Goal: Task Accomplishment & Management: Manage account settings

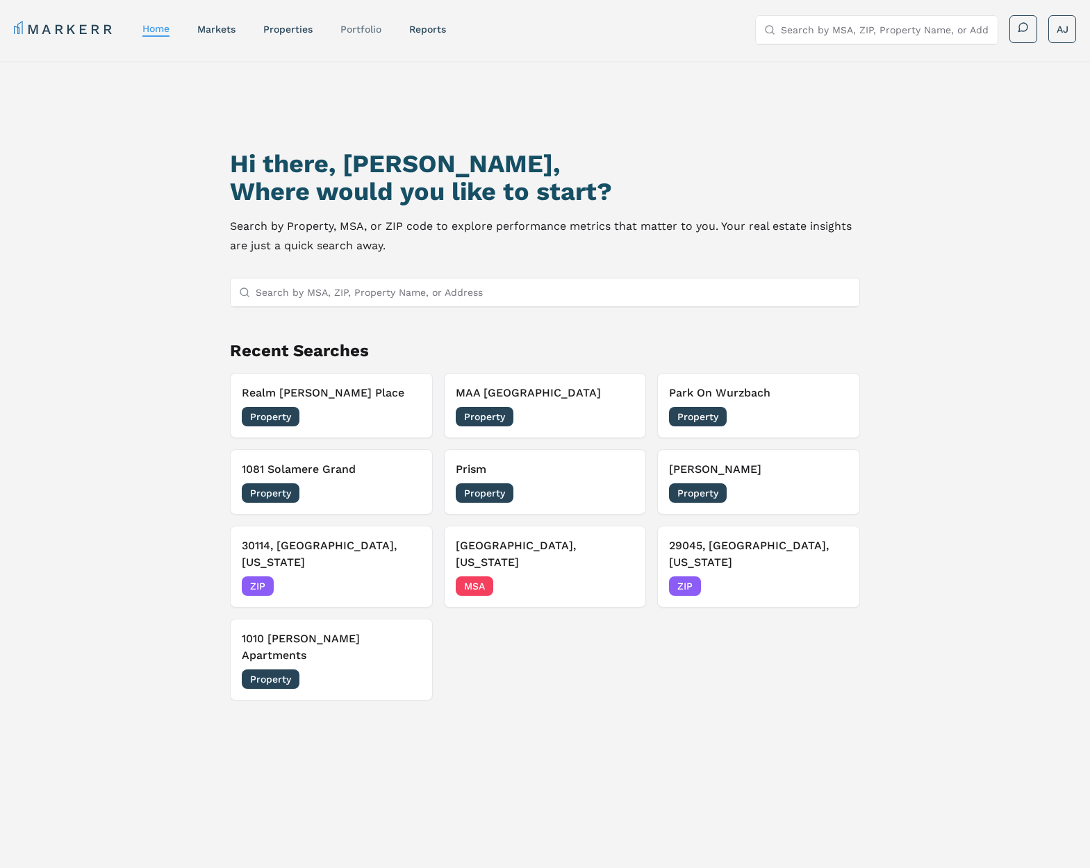
click at [362, 32] on link "Portfolio" at bounding box center [360, 29] width 41 height 11
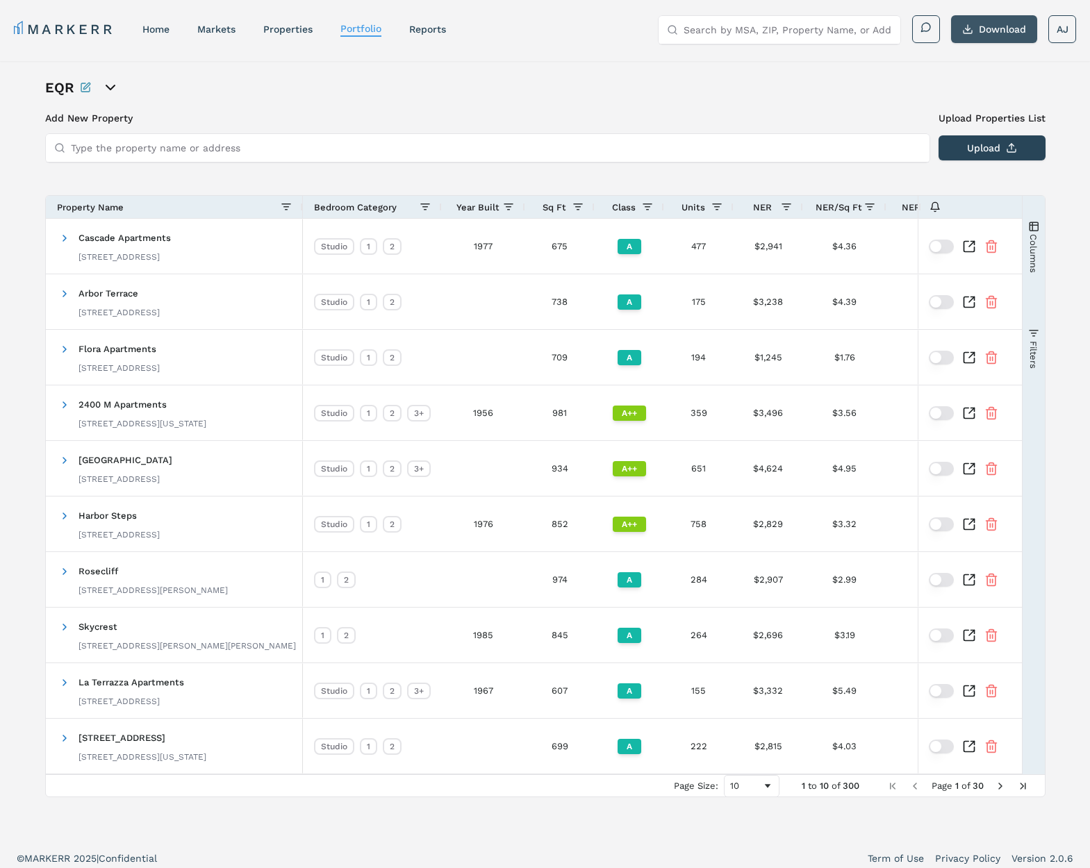
click at [1000, 26] on button "Download" at bounding box center [994, 29] width 86 height 28
click at [165, 29] on link "home" at bounding box center [155, 29] width 27 height 11
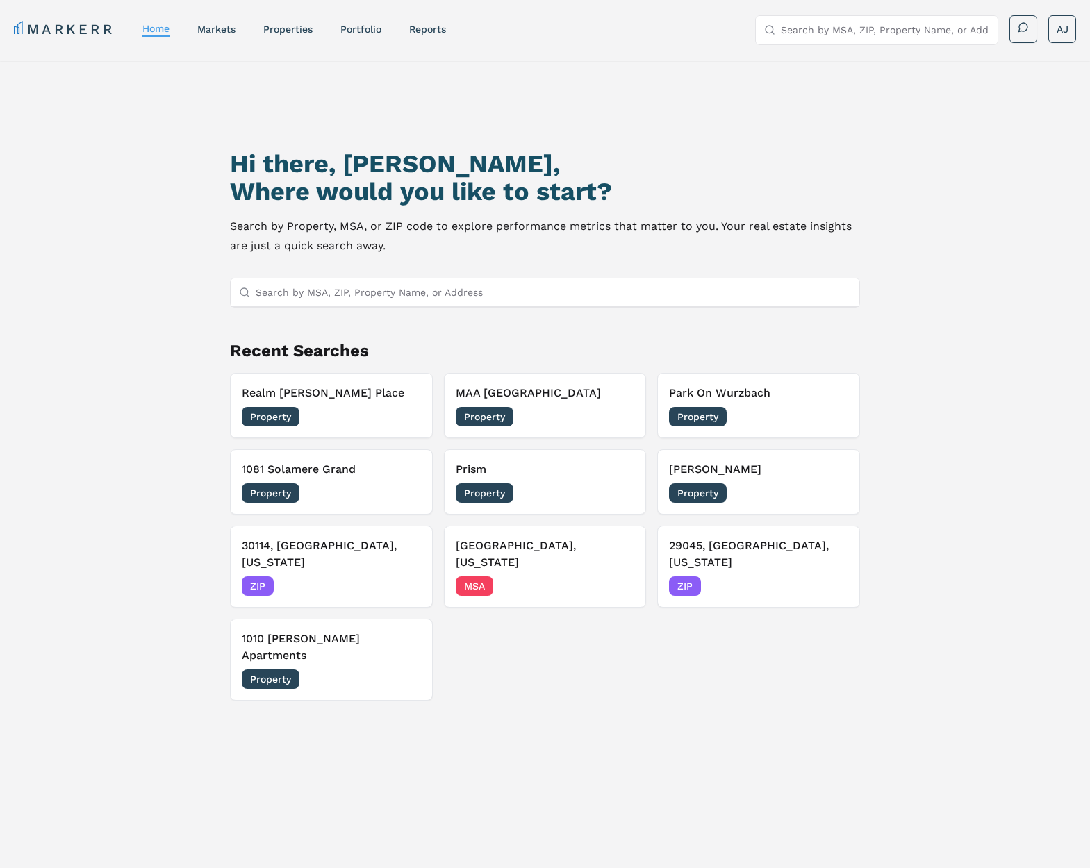
drag, startPoint x: 364, startPoint y: 220, endPoint x: 305, endPoint y: 180, distance: 71.1
click at [362, 206] on div "Hi there, Andrew, Where would you like to start? Search by Property, MSA, or ZI…" at bounding box center [544, 203] width 629 height 106
click at [297, 179] on h2 "Where would you like to start?" at bounding box center [544, 192] width 629 height 28
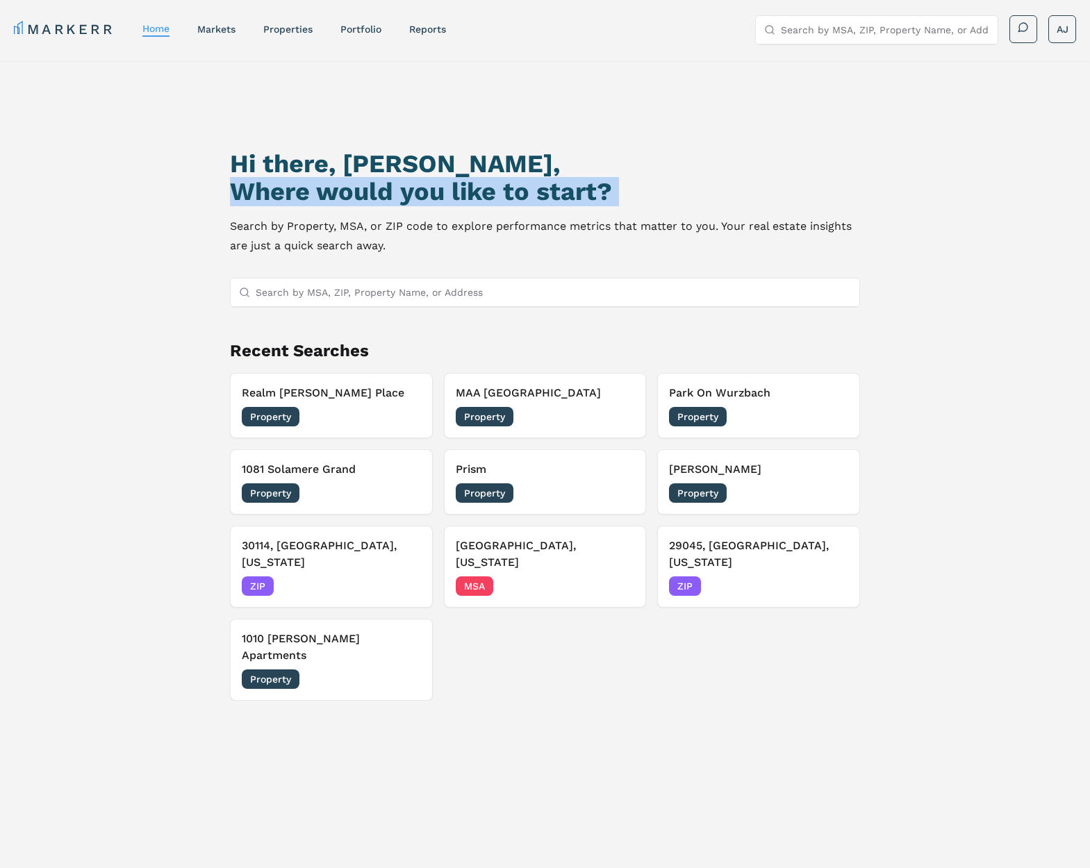
click at [297, 179] on h2 "Where would you like to start?" at bounding box center [544, 192] width 629 height 28
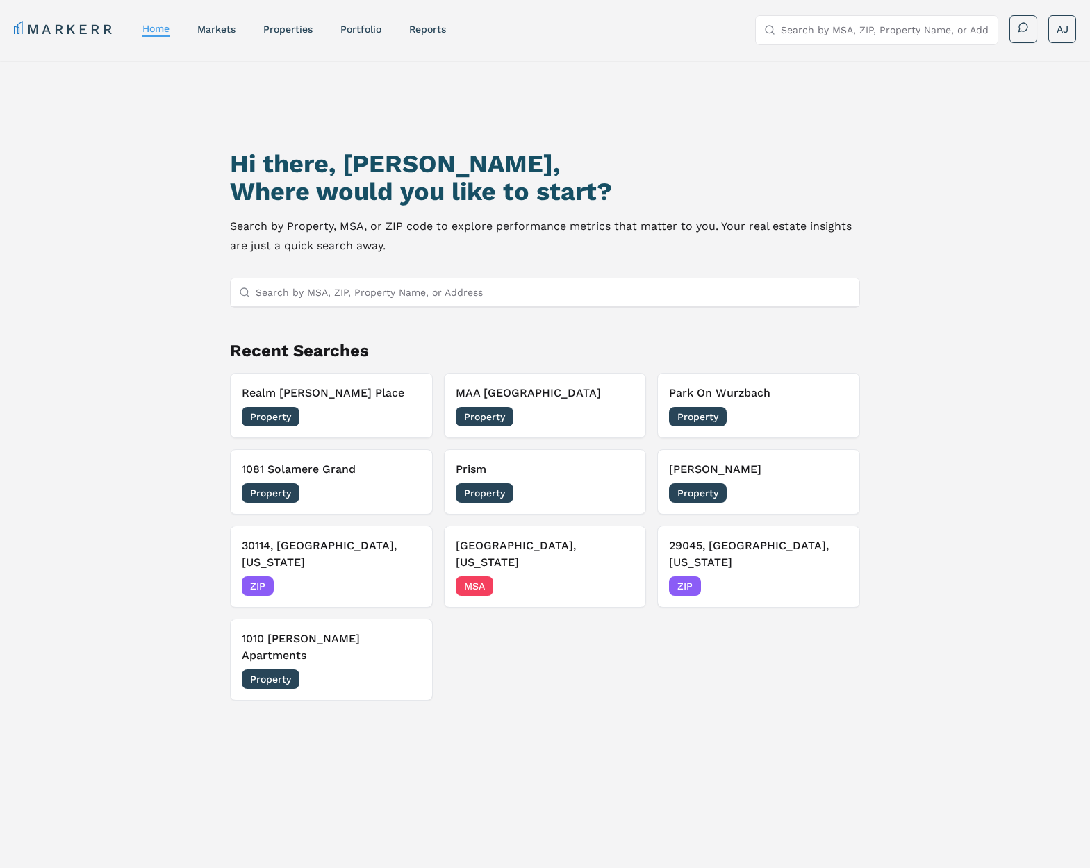
click at [352, 240] on p "Search by Property, MSA, or ZIP code to explore performance metrics that matter…" at bounding box center [544, 236] width 629 height 39
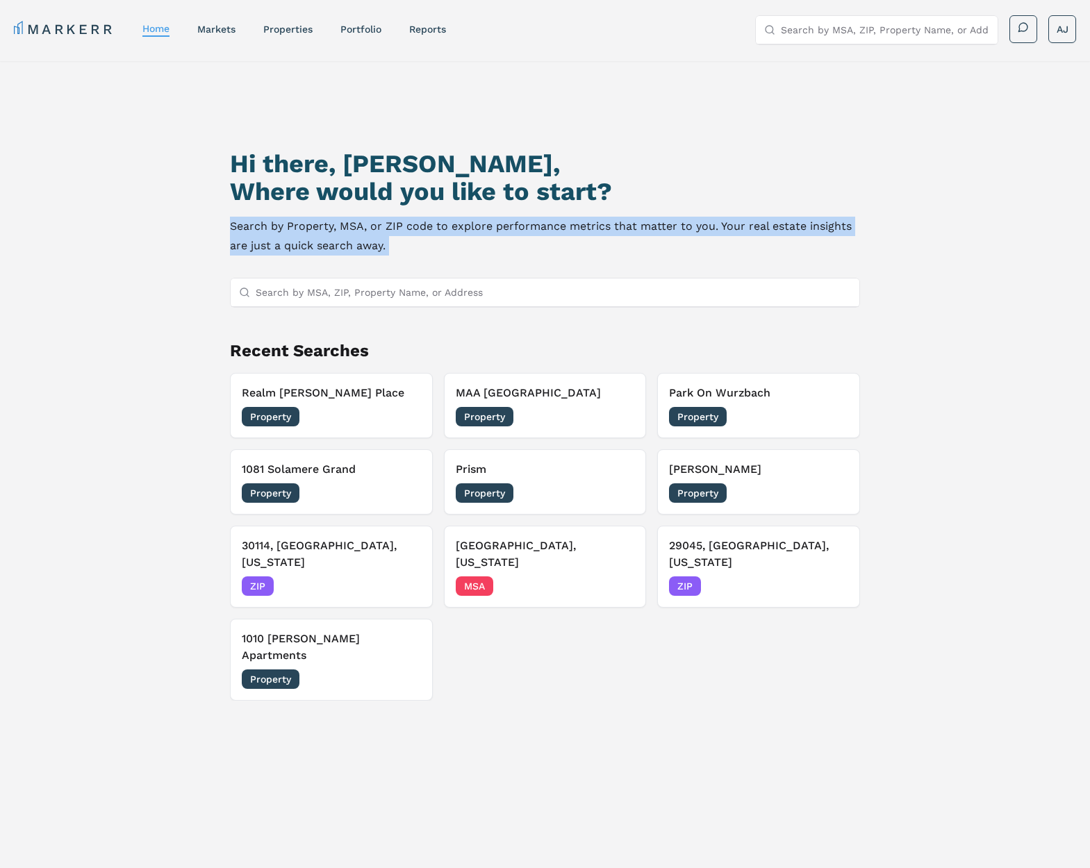
click at [352, 240] on p "Search by Property, MSA, or ZIP code to explore performance metrics that matter…" at bounding box center [544, 236] width 629 height 39
drag, startPoint x: 352, startPoint y: 240, endPoint x: 252, endPoint y: 239, distance: 100.0
click at [352, 241] on p "Search by Property, MSA, or ZIP code to explore performance metrics that matter…" at bounding box center [544, 236] width 629 height 39
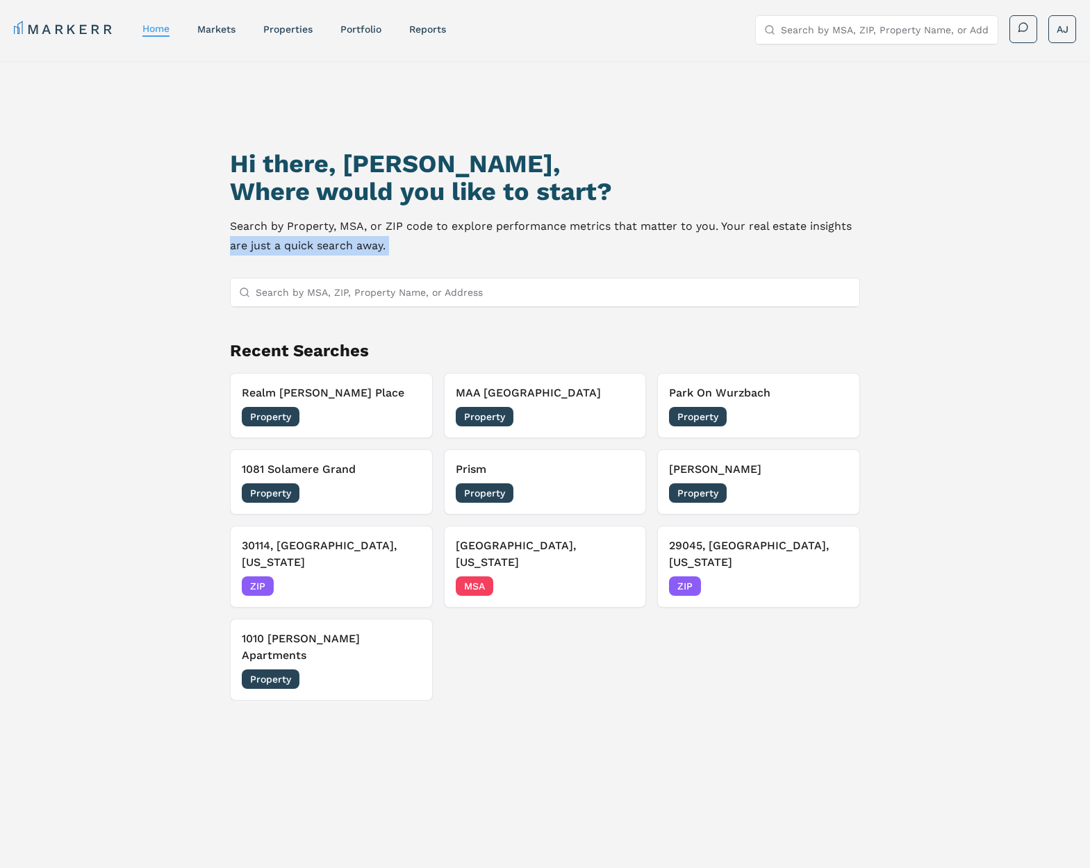
click at [142, 238] on div "Hi there, Andrew, Where would you like to start? Search by Property, MSA, or ZI…" at bounding box center [545, 506] width 1090 height 891
click at [316, 188] on h2 "Where would you like to start?" at bounding box center [544, 192] width 629 height 28
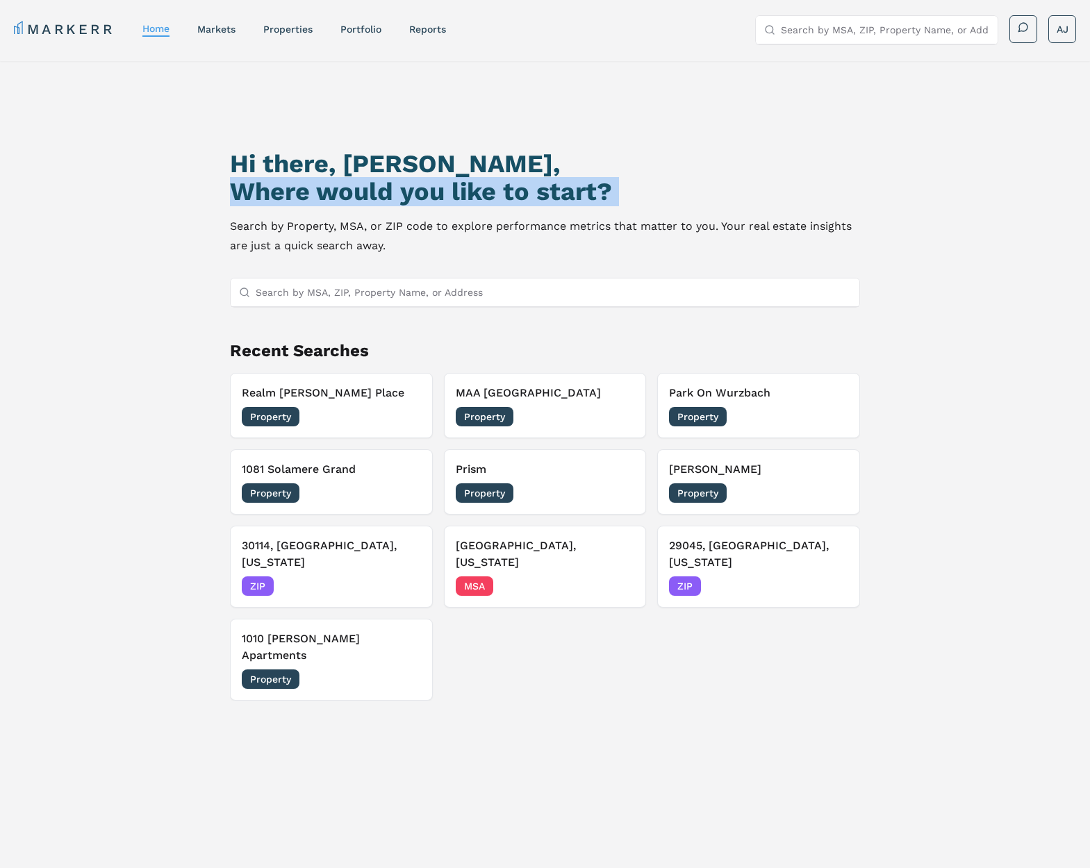
click at [317, 188] on h2 "Where would you like to start?" at bounding box center [544, 192] width 629 height 28
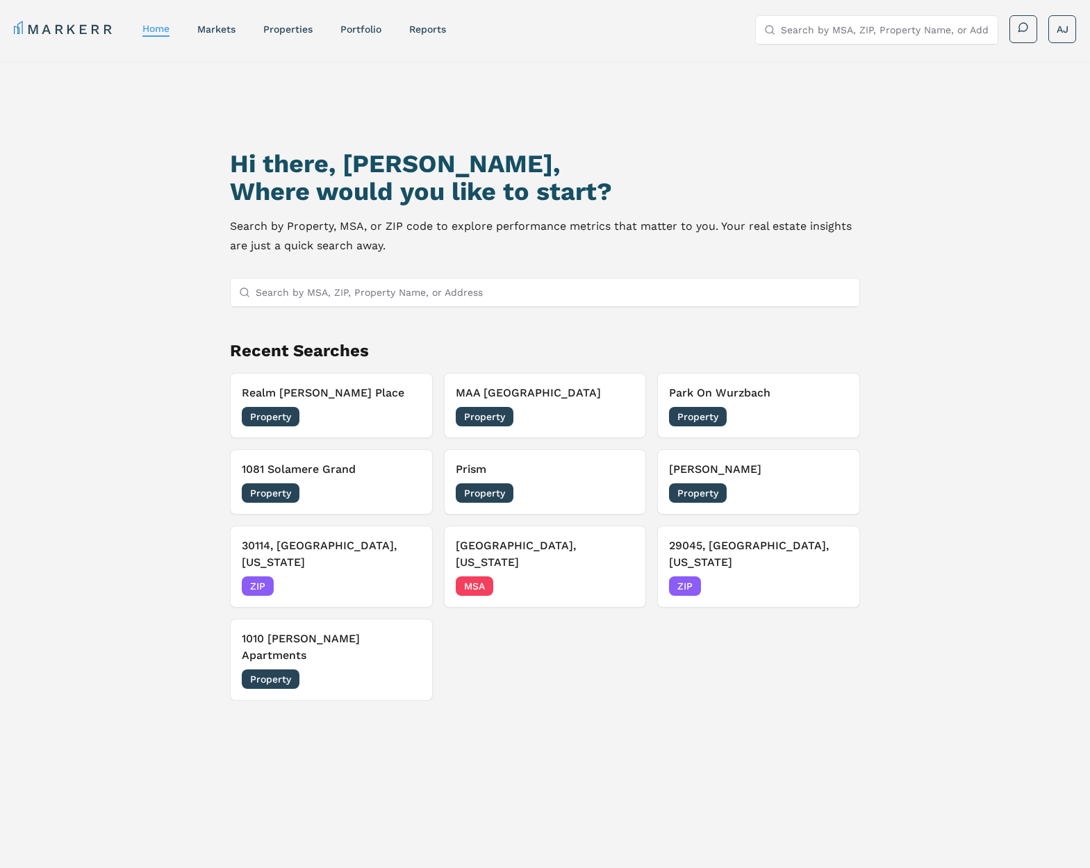
click at [307, 163] on h1 "Hi there, Andrew," at bounding box center [544, 164] width 629 height 28
click at [308, 163] on h1 "Hi there, Andrew," at bounding box center [544, 164] width 629 height 28
click at [421, 198] on h2 "Where would you like to start?" at bounding box center [544, 192] width 629 height 28
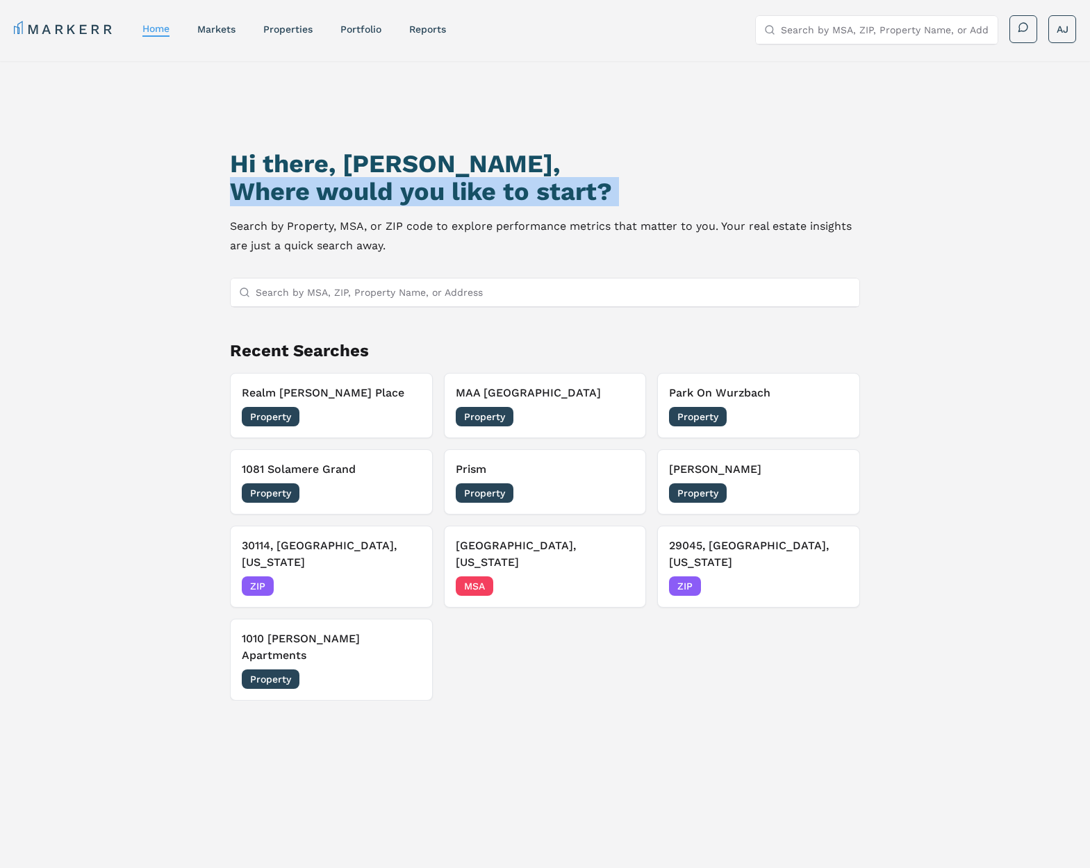
click at [421, 198] on h2 "Where would you like to start?" at bounding box center [544, 192] width 629 height 28
click at [422, 197] on h2 "Where would you like to start?" at bounding box center [544, 192] width 629 height 28
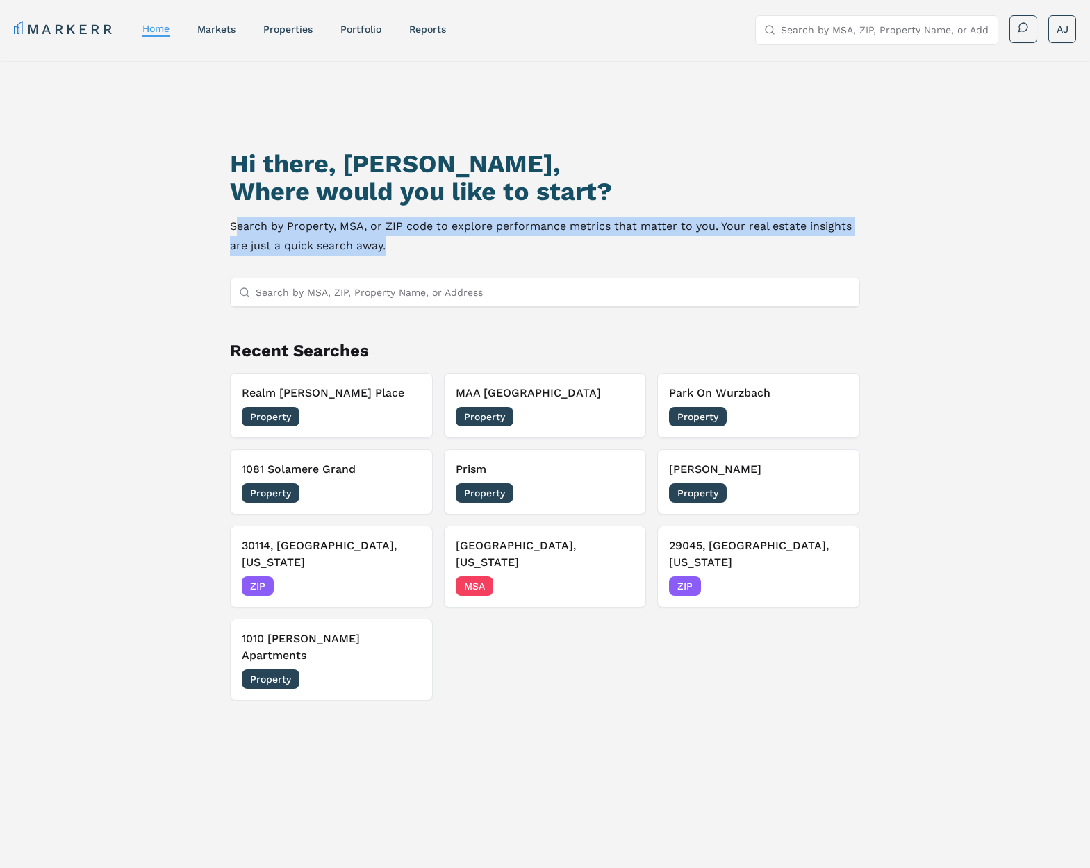
drag, startPoint x: 397, startPoint y: 246, endPoint x: 283, endPoint y: 221, distance: 117.3
click at [238, 224] on p "Search by Property, MSA, or ZIP code to explore performance metrics that matter…" at bounding box center [544, 236] width 629 height 39
click at [302, 224] on p "Search by Property, MSA, or ZIP code to explore performance metrics that matter…" at bounding box center [544, 236] width 629 height 39
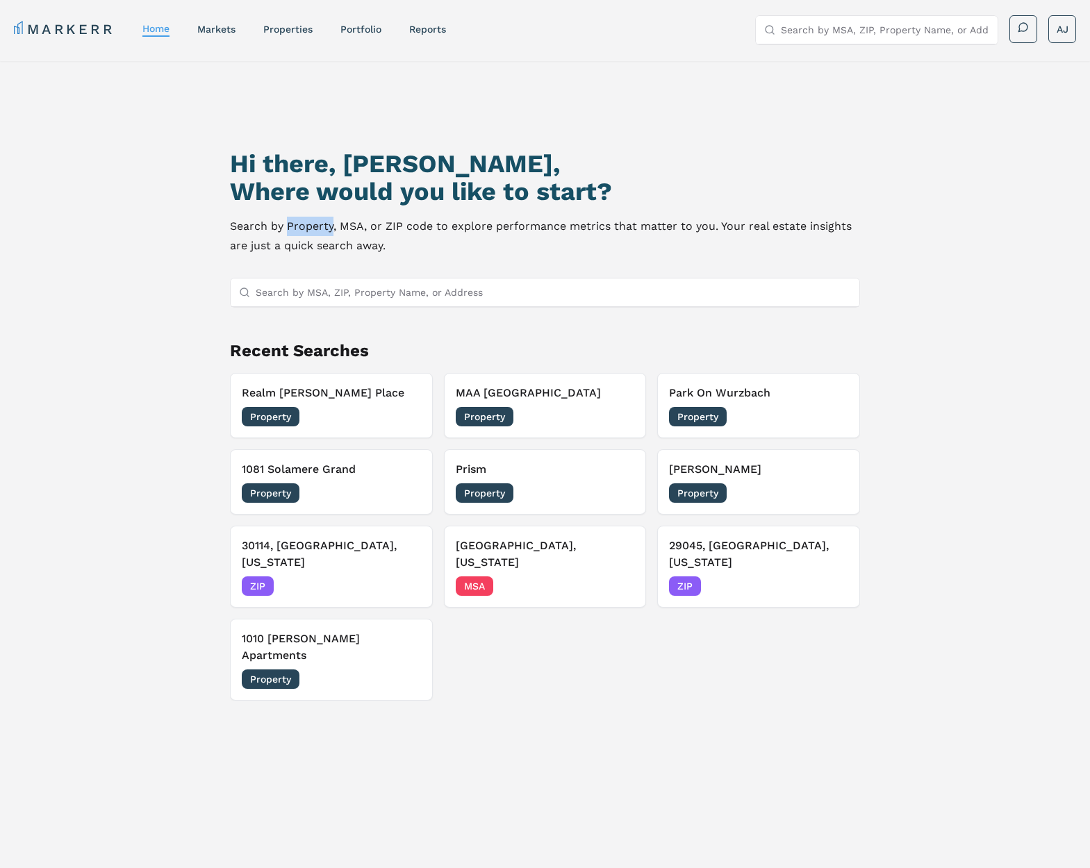
click at [302, 224] on p "Search by Property, MSA, or ZIP code to explore performance metrics that matter…" at bounding box center [544, 236] width 629 height 39
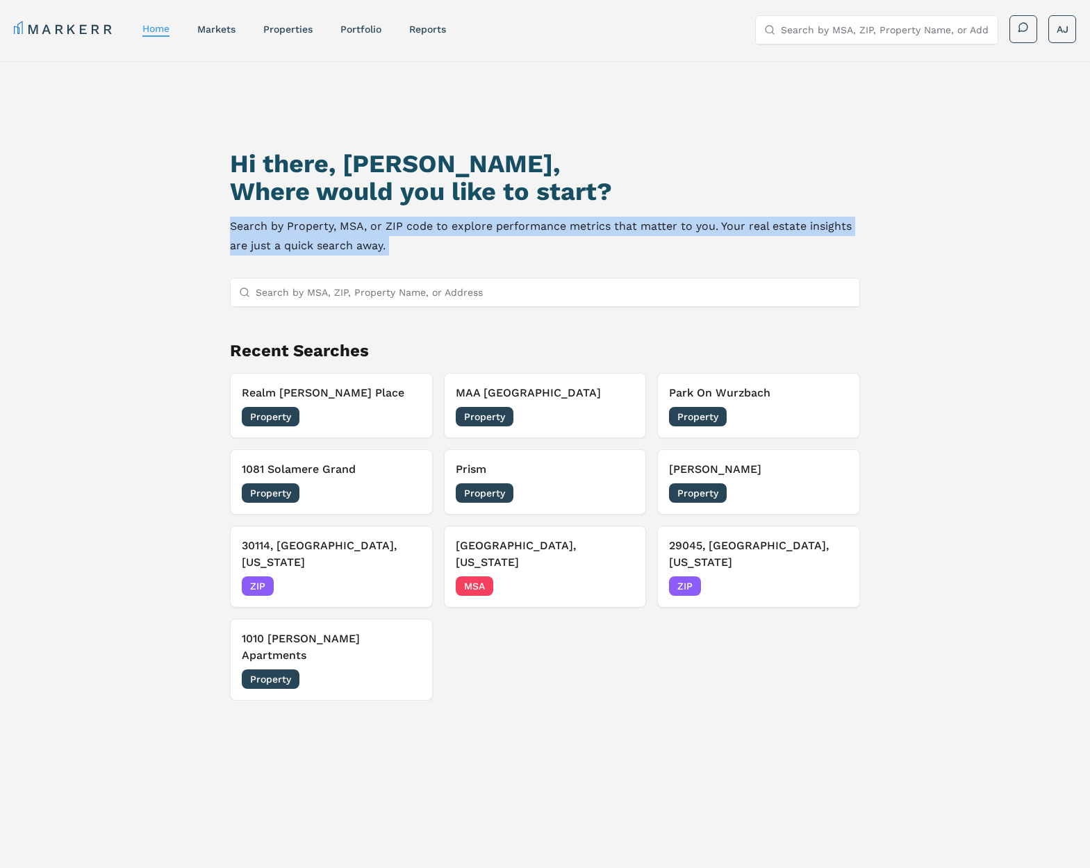
click at [302, 224] on p "Search by Property, MSA, or ZIP code to explore performance metrics that matter…" at bounding box center [544, 236] width 629 height 39
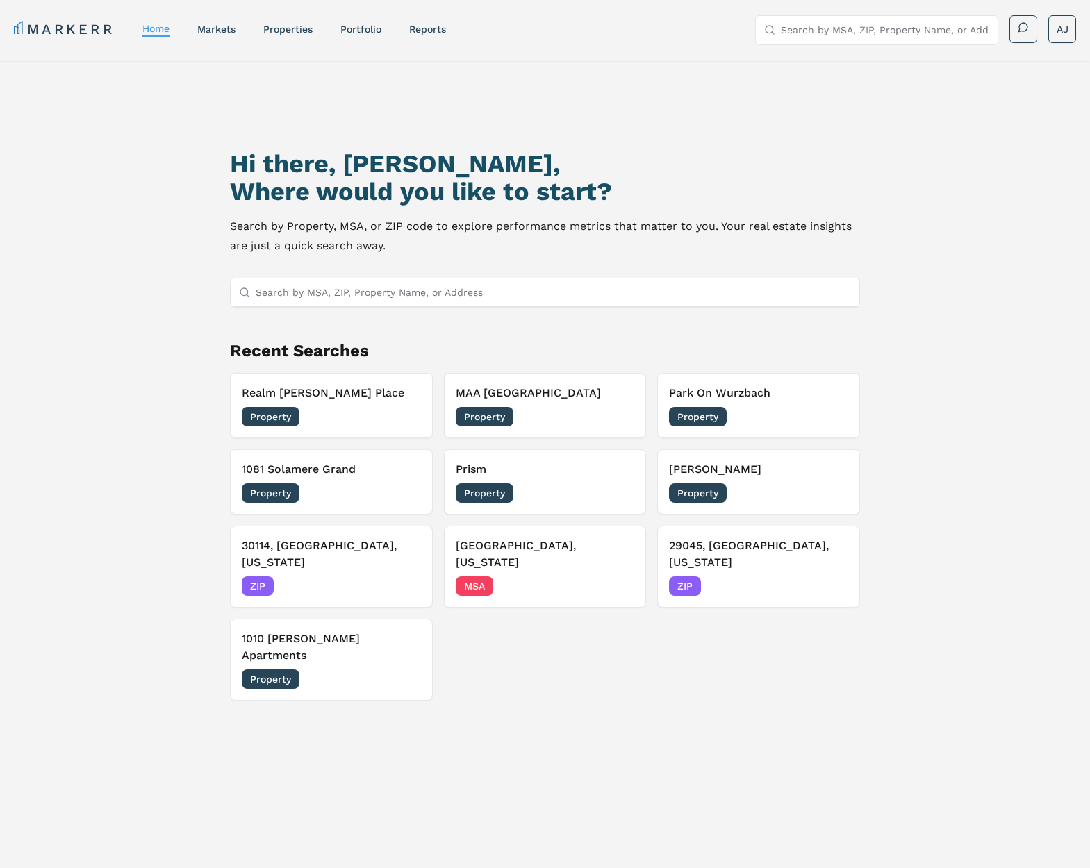
click at [381, 235] on p "Search by Property, MSA, or ZIP code to explore performance metrics that matter…" at bounding box center [544, 236] width 629 height 39
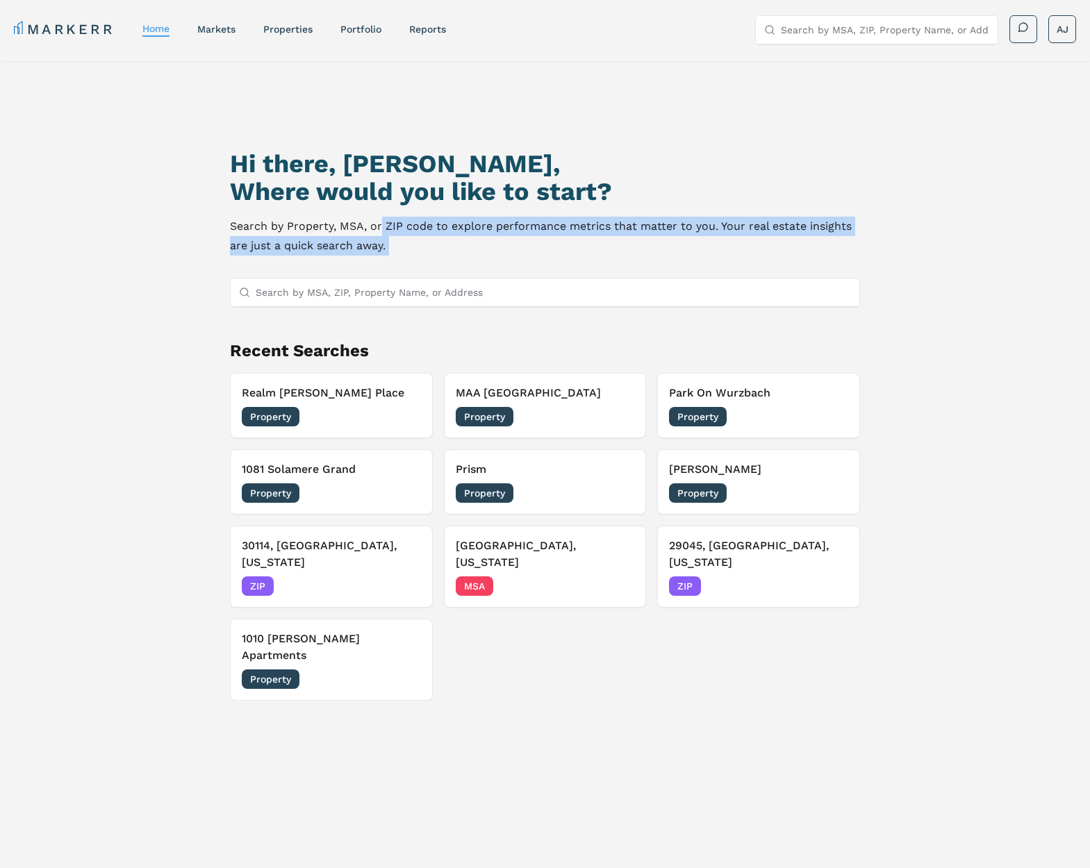
click at [381, 235] on p "Search by Property, MSA, or ZIP code to explore performance metrics that matter…" at bounding box center [544, 236] width 629 height 39
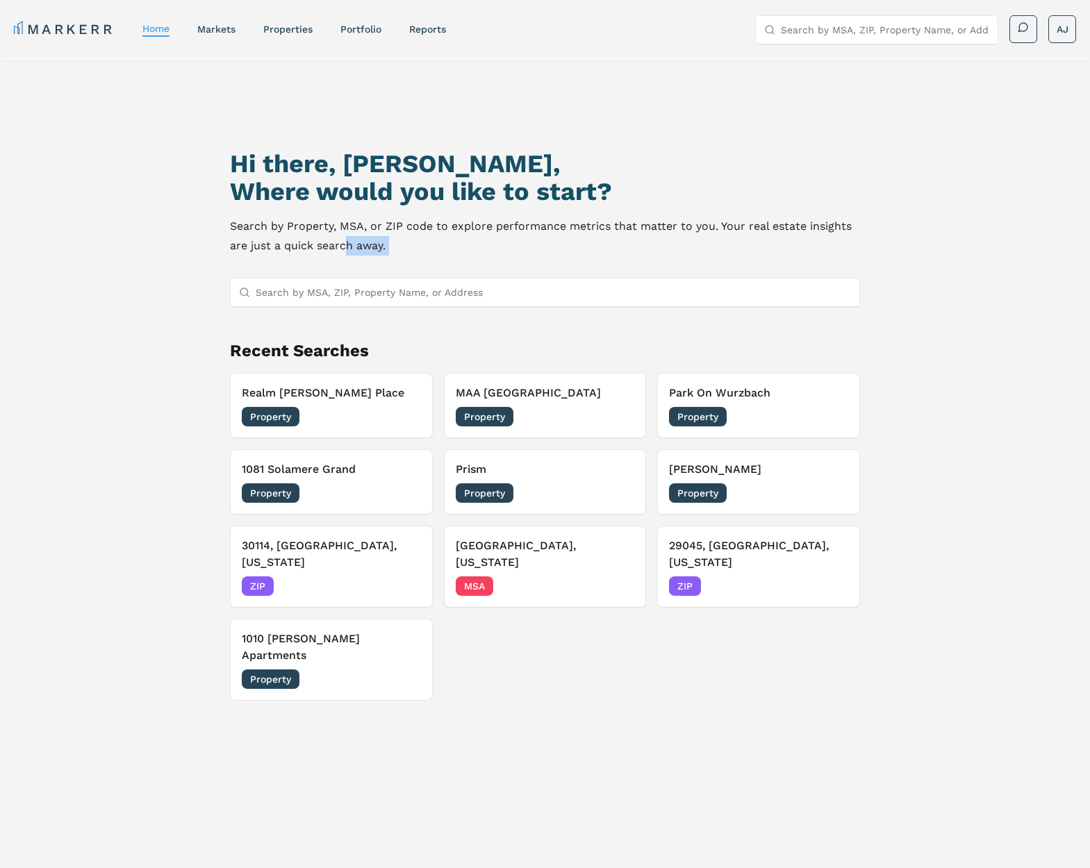
drag, startPoint x: 346, startPoint y: 240, endPoint x: 347, endPoint y: 219, distance: 21.6
click at [346, 240] on p "Search by Property, MSA, or ZIP code to explore performance metrics that matter…" at bounding box center [544, 236] width 629 height 39
click at [365, 670] on div "Property 08/04/2025" at bounding box center [331, 679] width 179 height 19
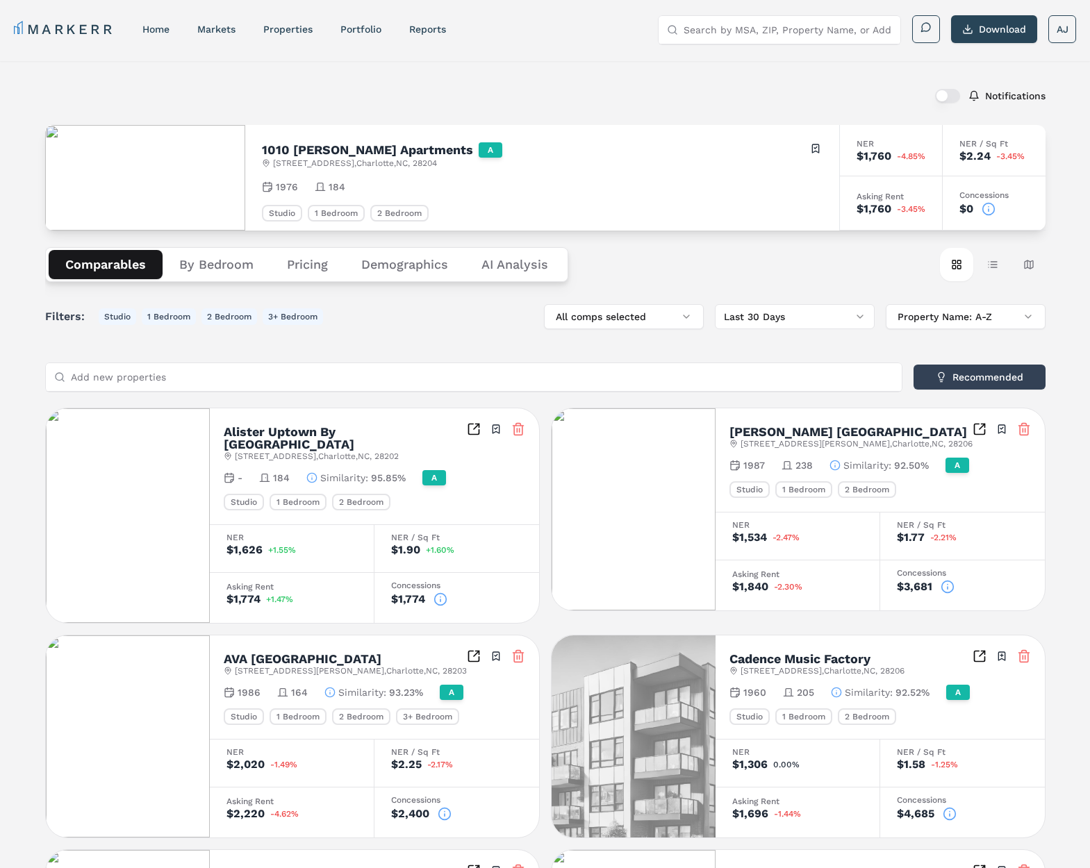
click at [210, 270] on button "By Bedroom" at bounding box center [217, 264] width 108 height 29
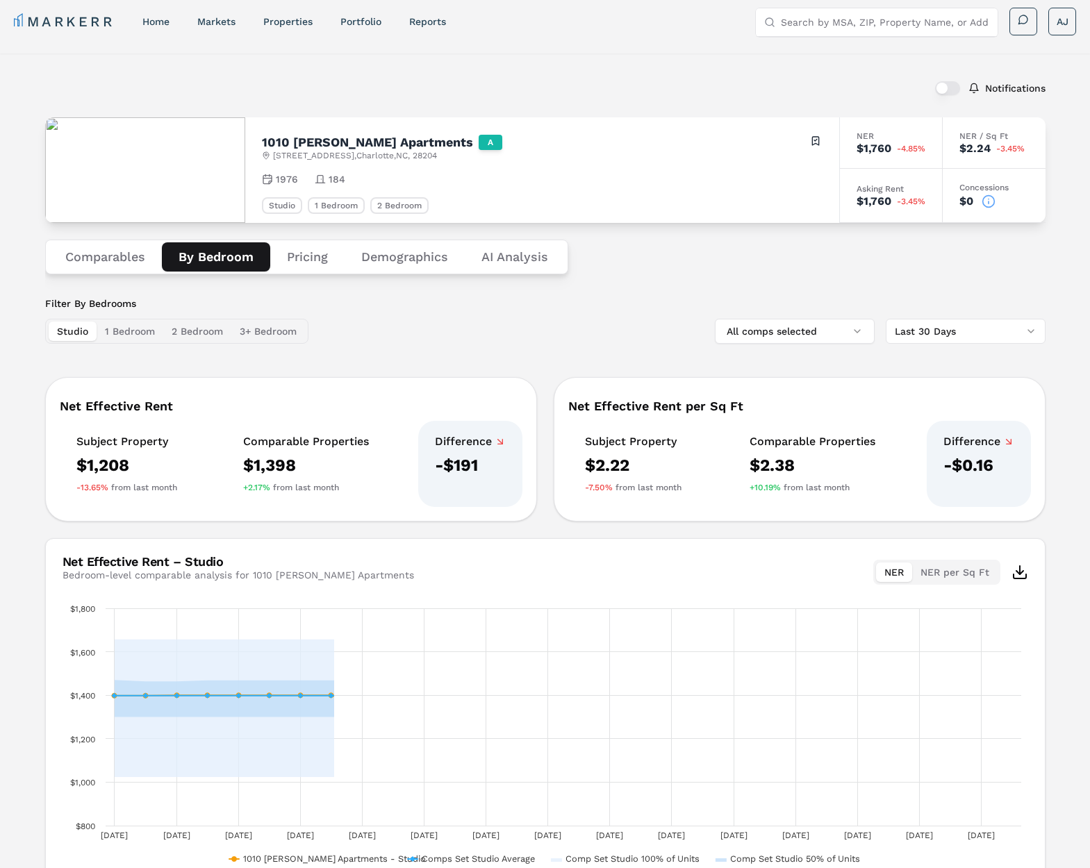
scroll to position [89, 0]
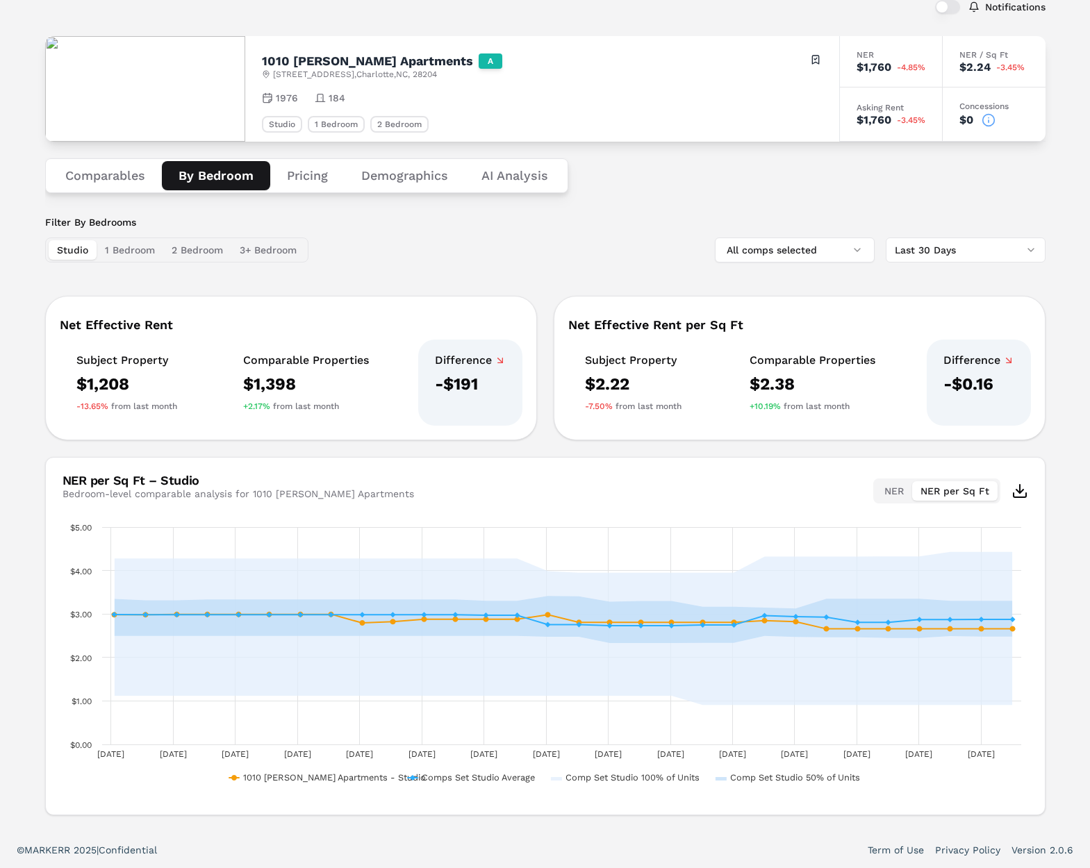
click at [973, 491] on button "NER per Sq Ft" at bounding box center [954, 490] width 85 height 19
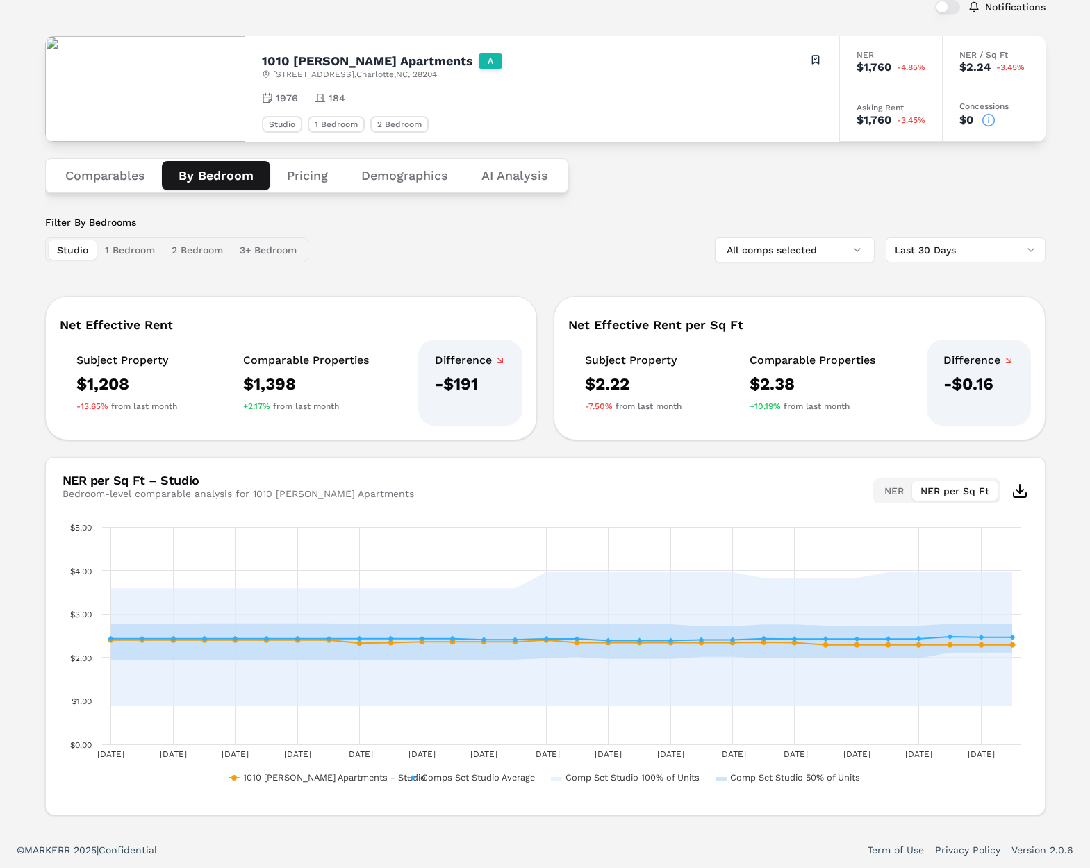
click at [903, 494] on button "NER" at bounding box center [894, 490] width 36 height 19
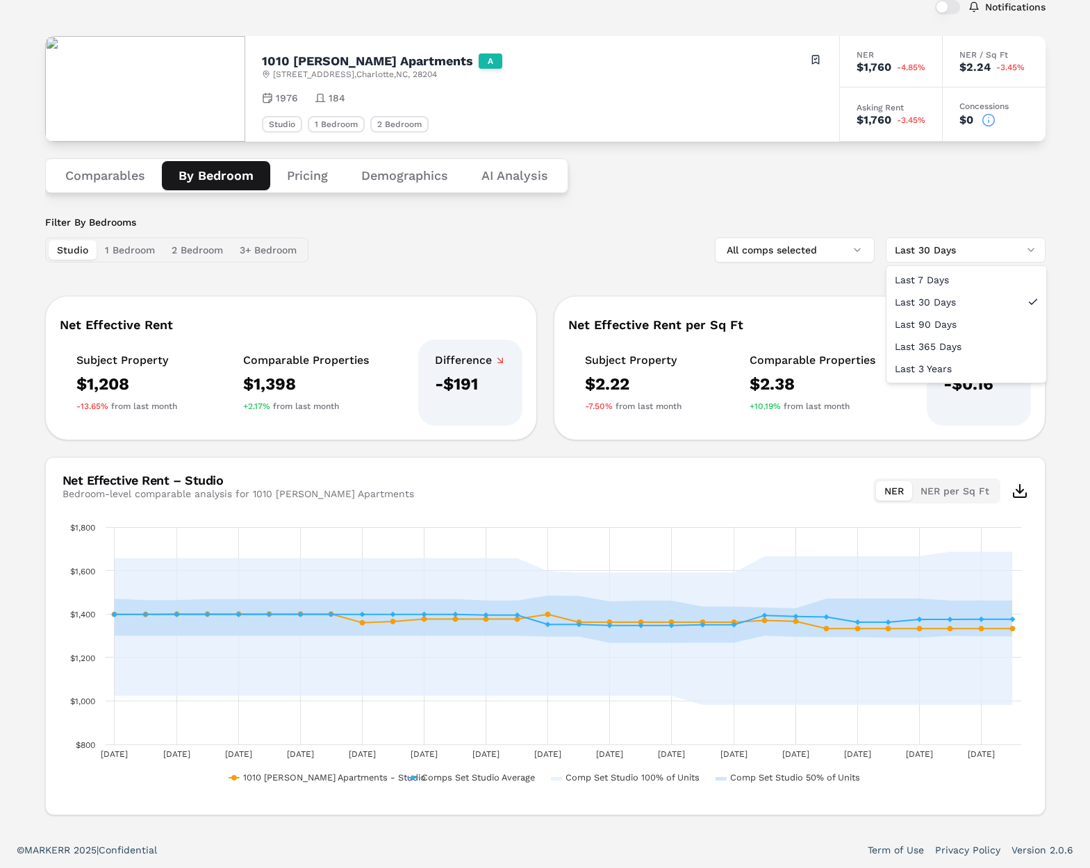
click at [967, 251] on html "MARKERR home markets properties Portfolio reports Search by MSA, ZIP, Property …" at bounding box center [545, 389] width 1090 height 957
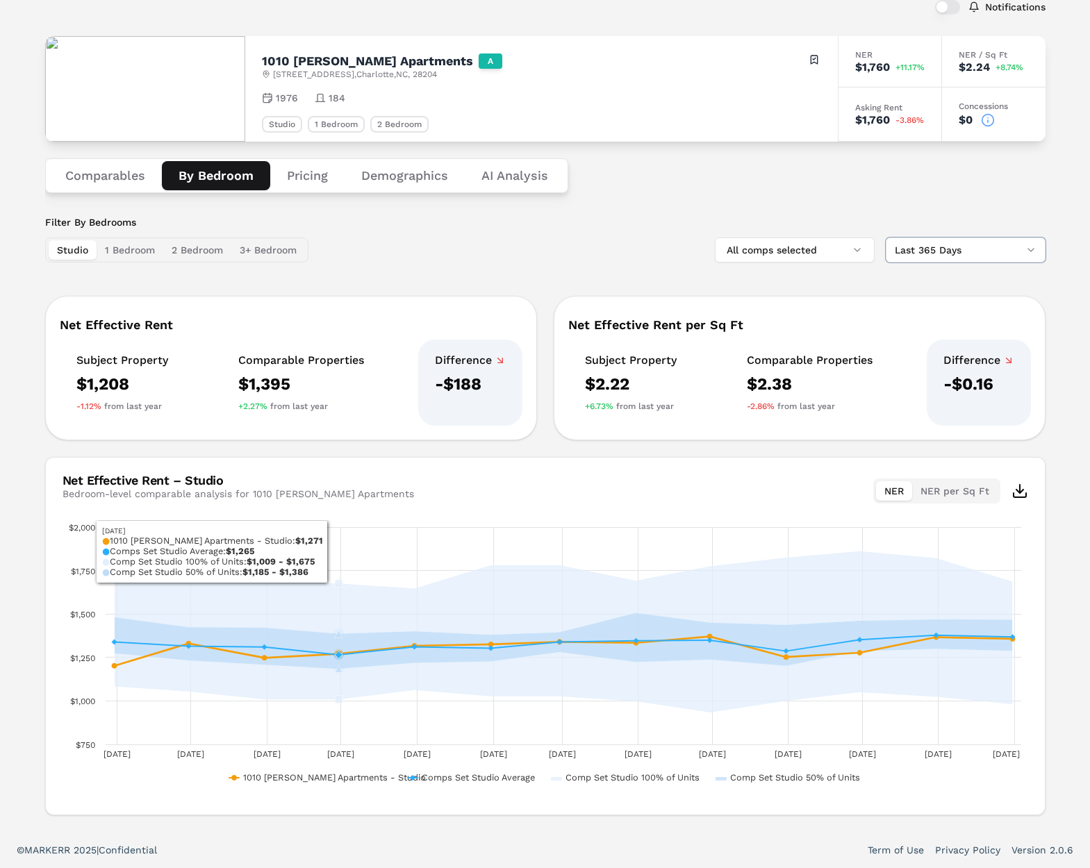
scroll to position [0, 0]
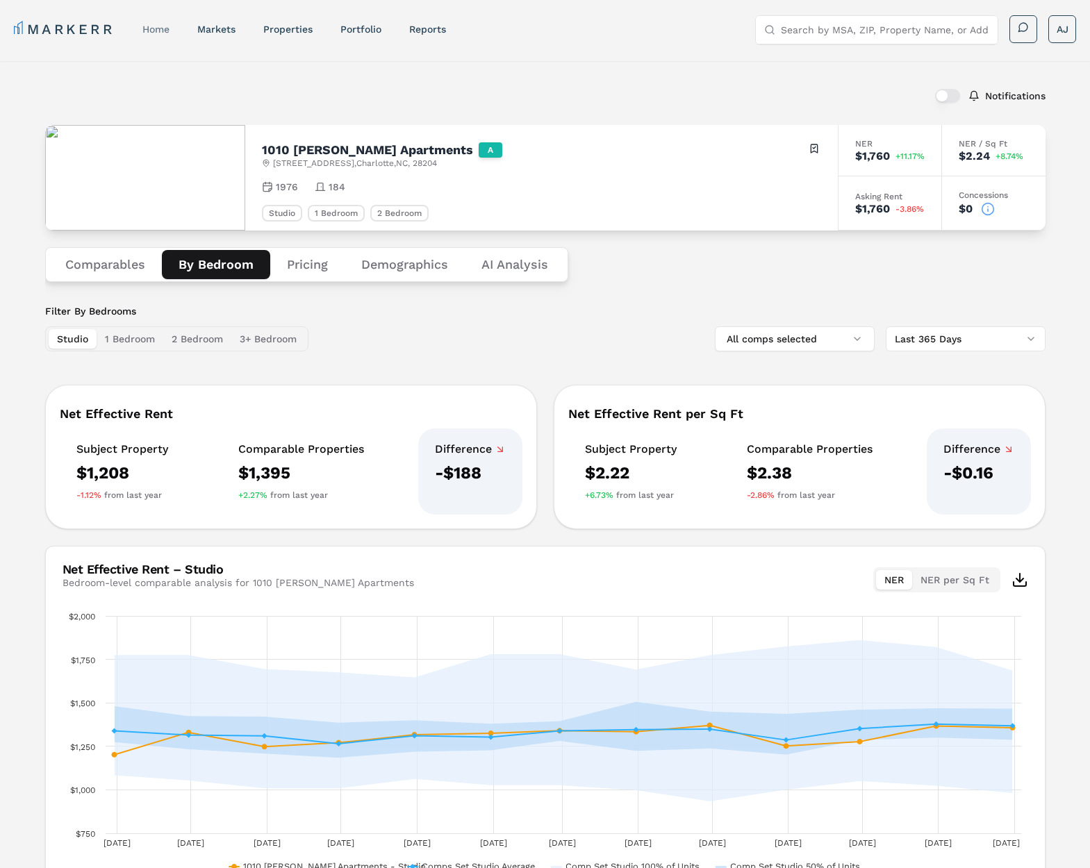
click at [169, 24] on link "home" at bounding box center [155, 29] width 27 height 11
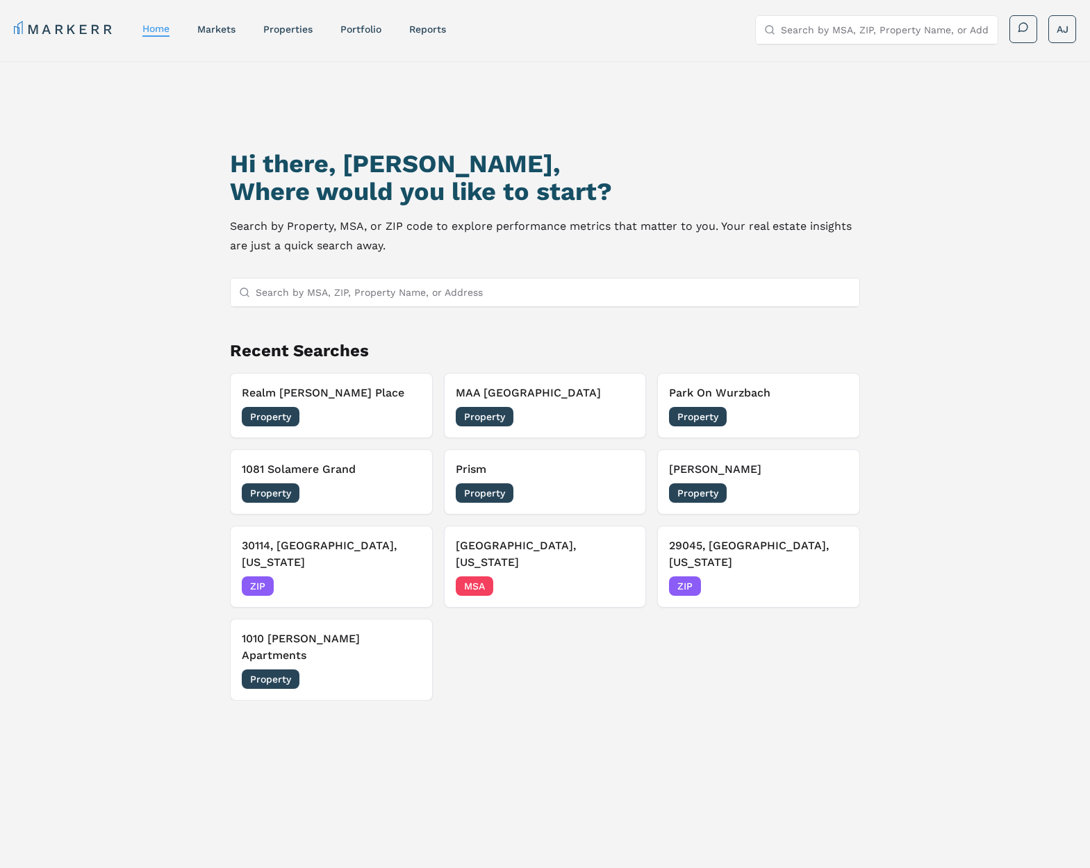
click at [351, 619] on button "1010 Dilworth Apartments Property 08/04/2025" at bounding box center [331, 660] width 202 height 82
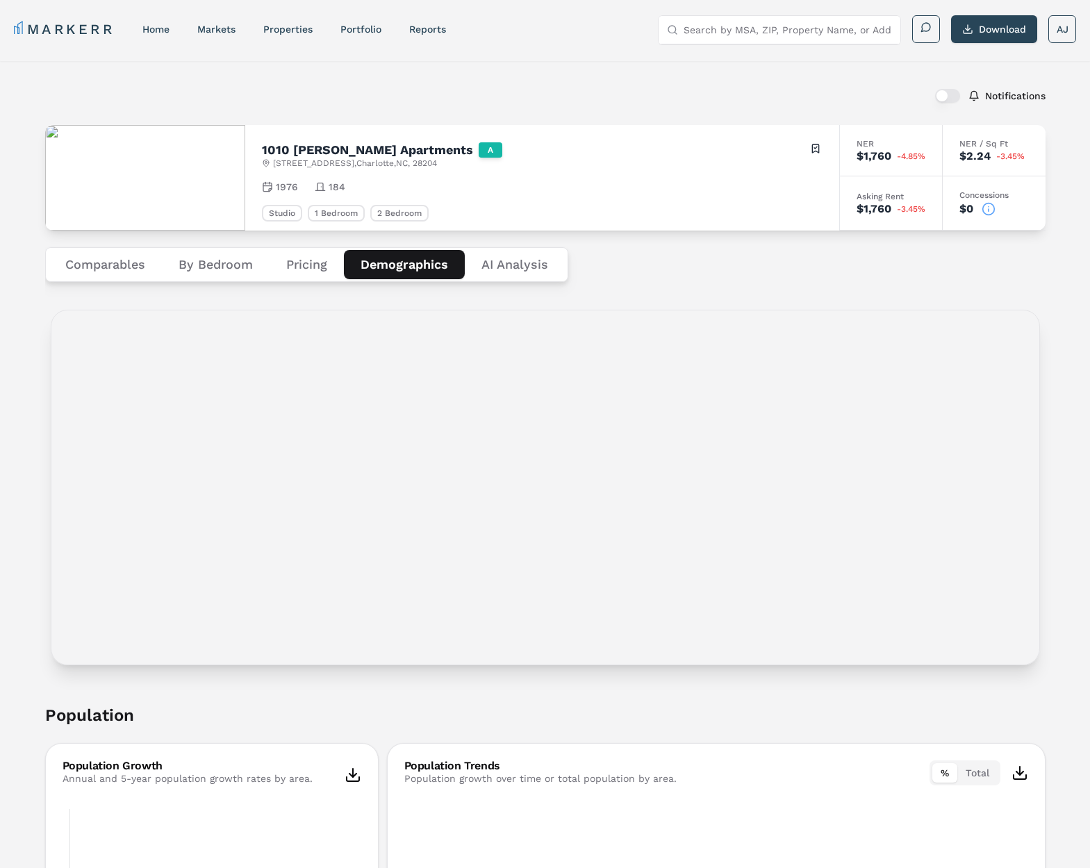
click at [404, 260] on button "Demographics" at bounding box center [404, 264] width 121 height 29
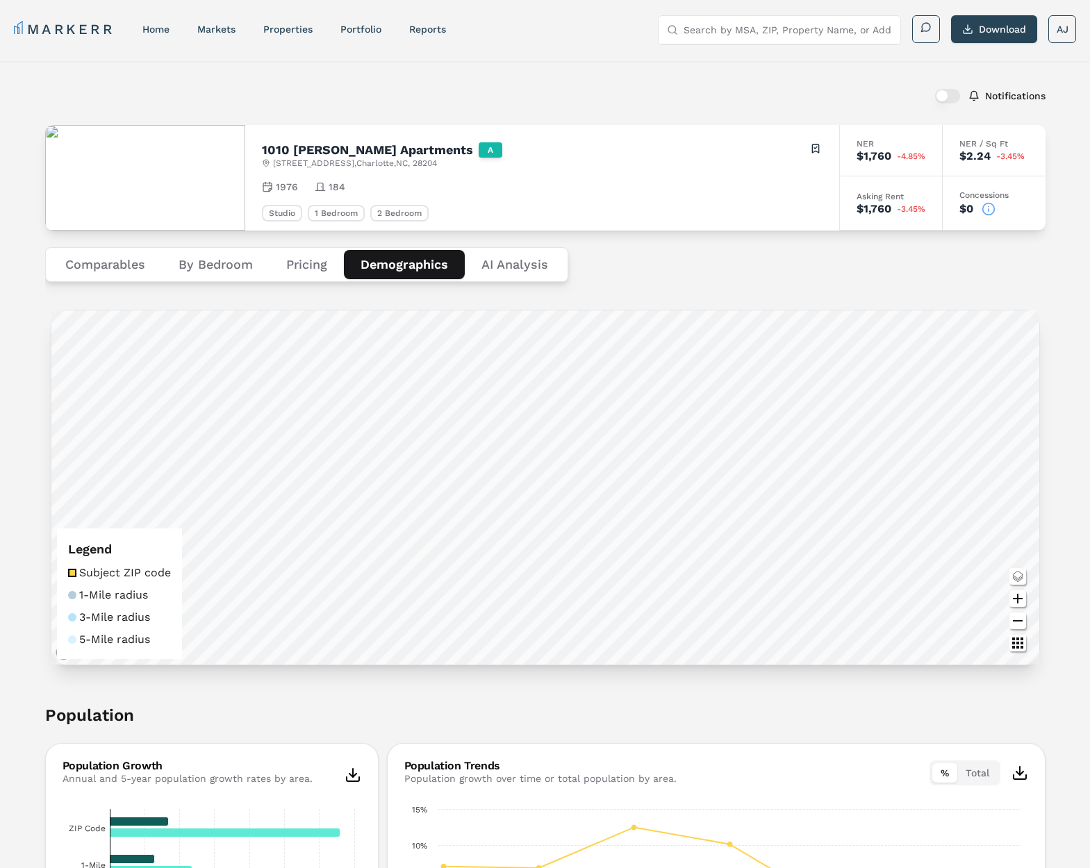
click at [315, 90] on div "Notifications" at bounding box center [545, 96] width 1000 height 36
drag, startPoint x: 452, startPoint y: 163, endPoint x: 322, endPoint y: 149, distance: 129.9
click at [322, 149] on div "1010 Dilworth Apartments A 1010 Kenilworth Ave , Charlotte , NC , 28204 Toggle …" at bounding box center [542, 178] width 594 height 106
click at [324, 158] on span "1010 Kenilworth Ave , Charlotte , NC , 28204" at bounding box center [355, 163] width 164 height 11
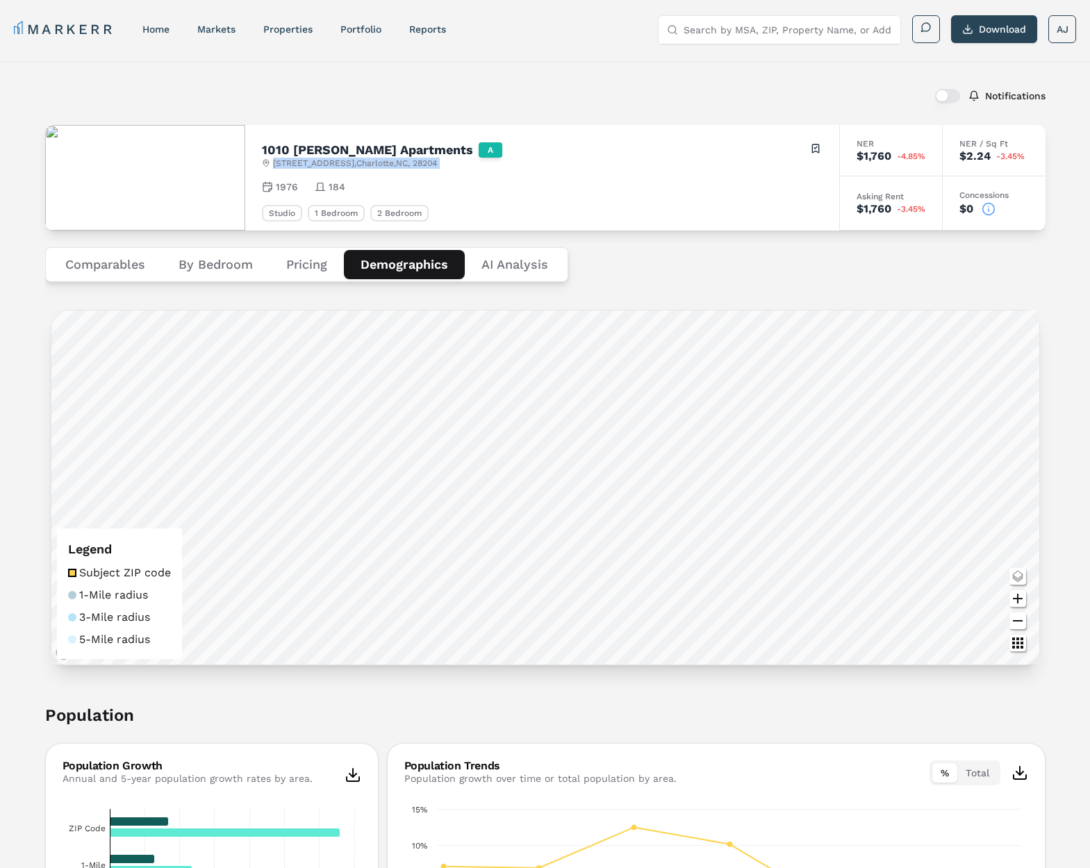
click at [324, 158] on span "1010 Kenilworth Ave , Charlotte , NC , 28204" at bounding box center [355, 163] width 164 height 11
click at [103, 267] on button "Comparables" at bounding box center [105, 264] width 113 height 29
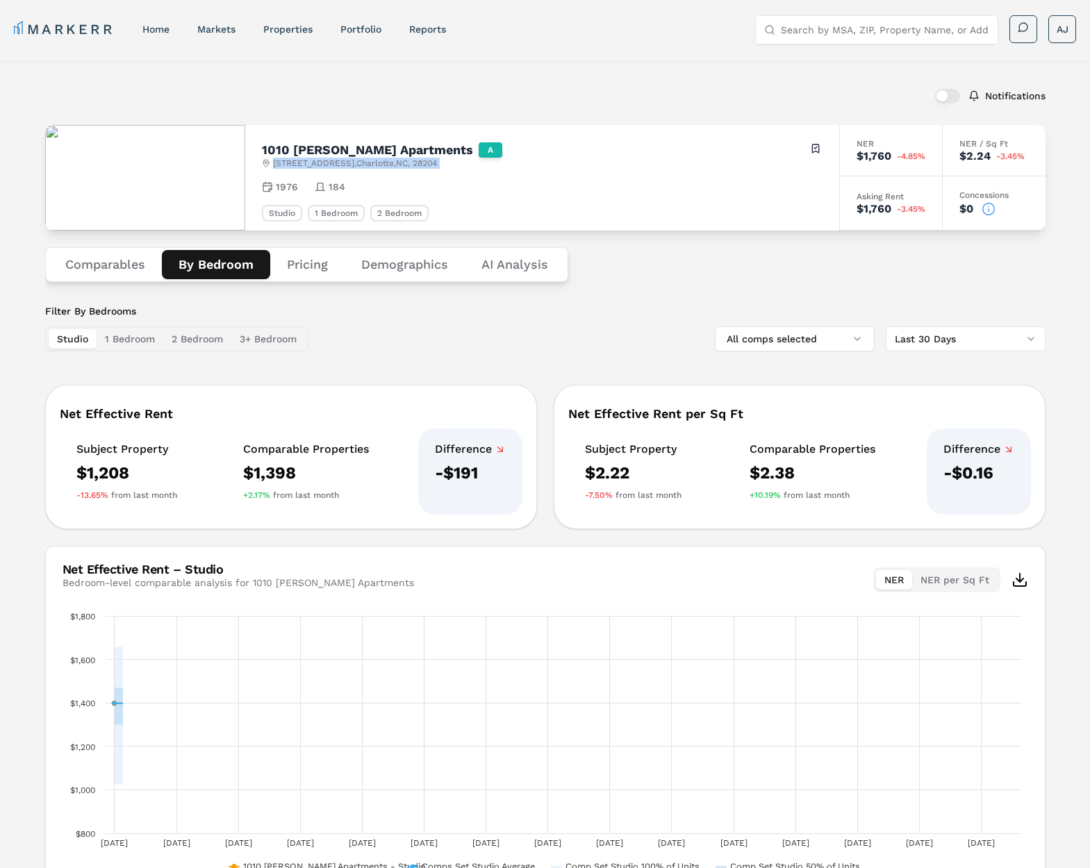
click at [205, 272] on button "By Bedroom" at bounding box center [216, 264] width 108 height 29
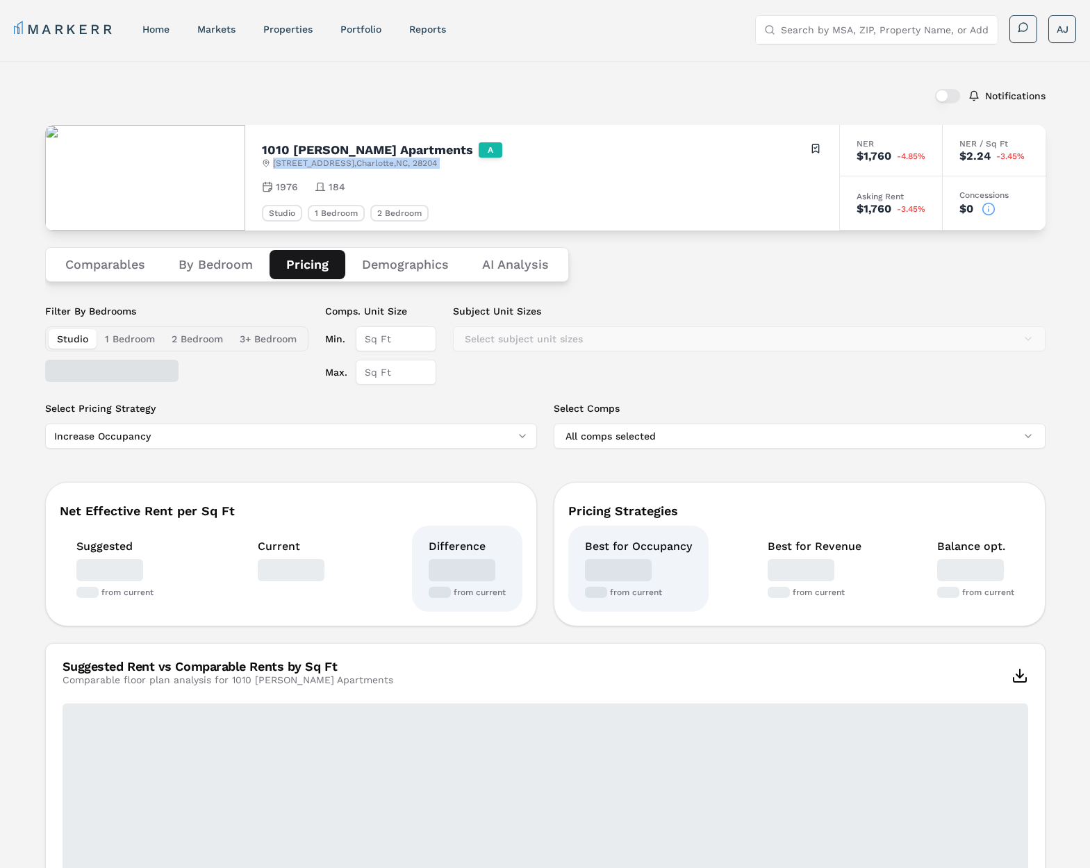
click at [297, 263] on button "Pricing" at bounding box center [308, 264] width 76 height 29
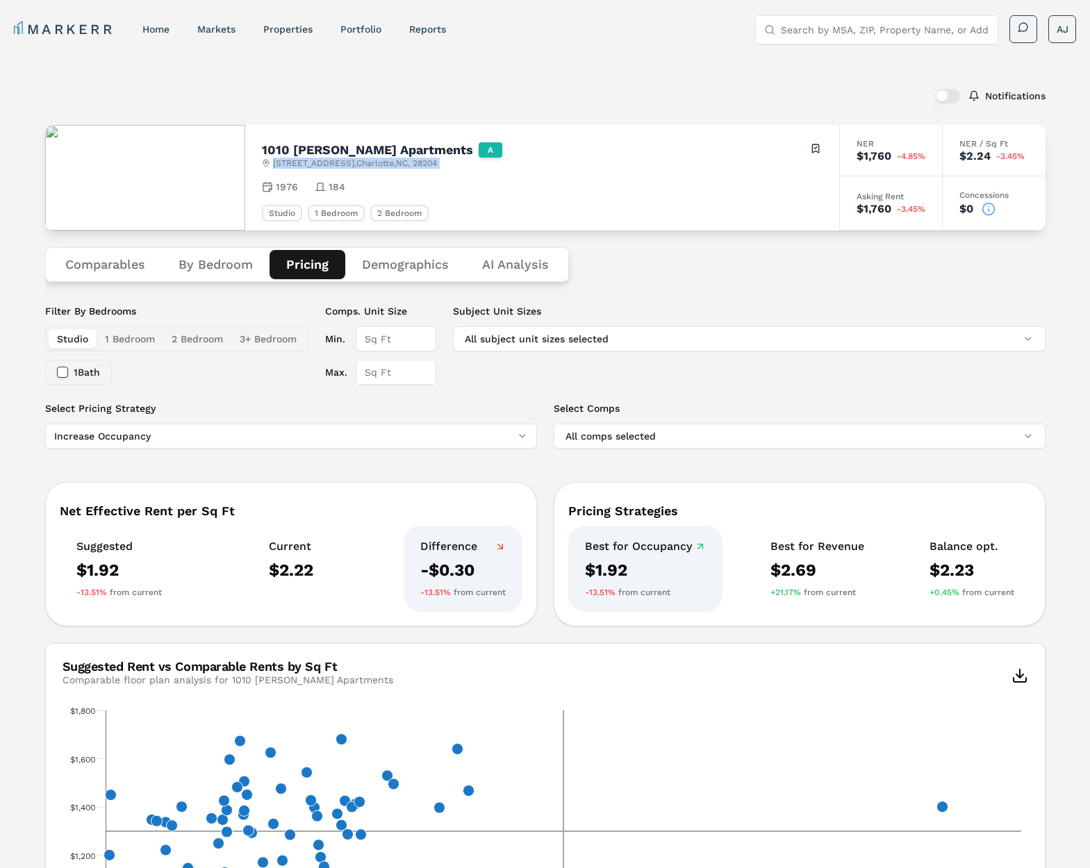
click at [542, 269] on Analysis "AI Analysis" at bounding box center [515, 264] width 100 height 29
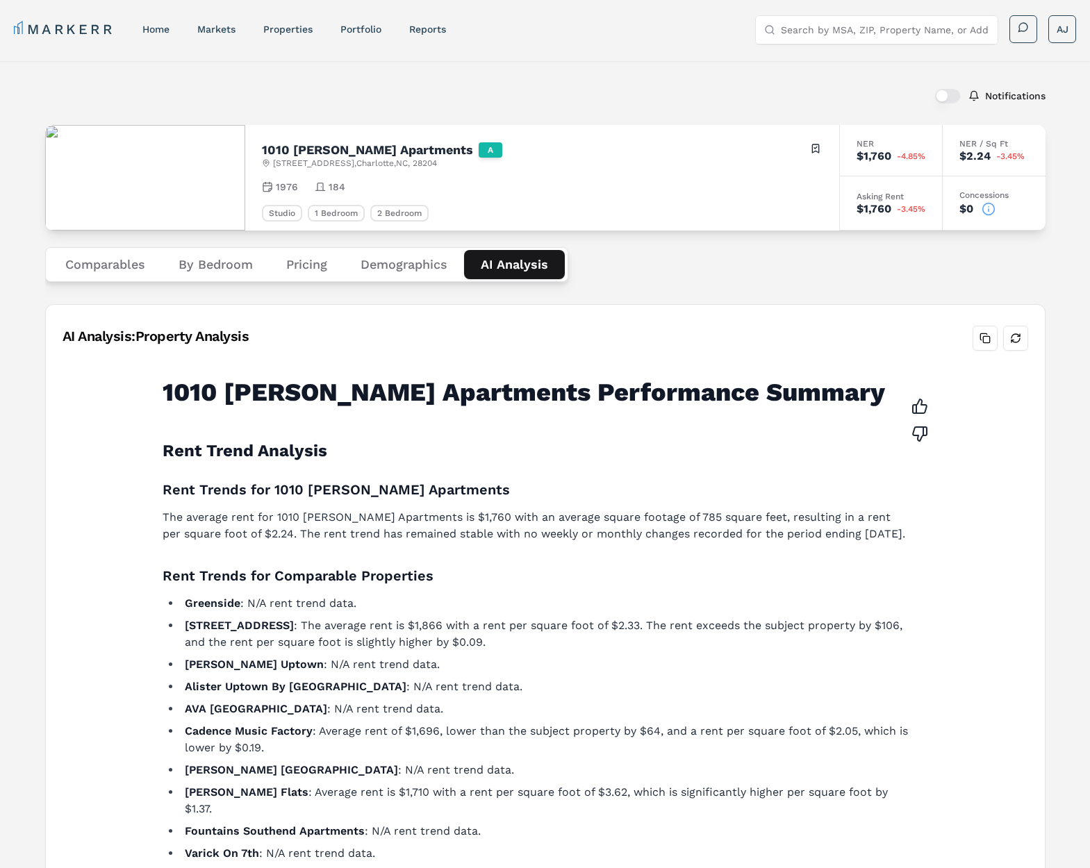
click at [690, 542] on div "1010 Dilworth Apartments Performance Summary Rent Trend Analysis Rent Trends fo…" at bounding box center [545, 824] width 788 height 914
click at [687, 540] on p "The average rent for 1010 Dilworth Apartments is $1,760 with an average square …" at bounding box center [537, 525] width 749 height 33
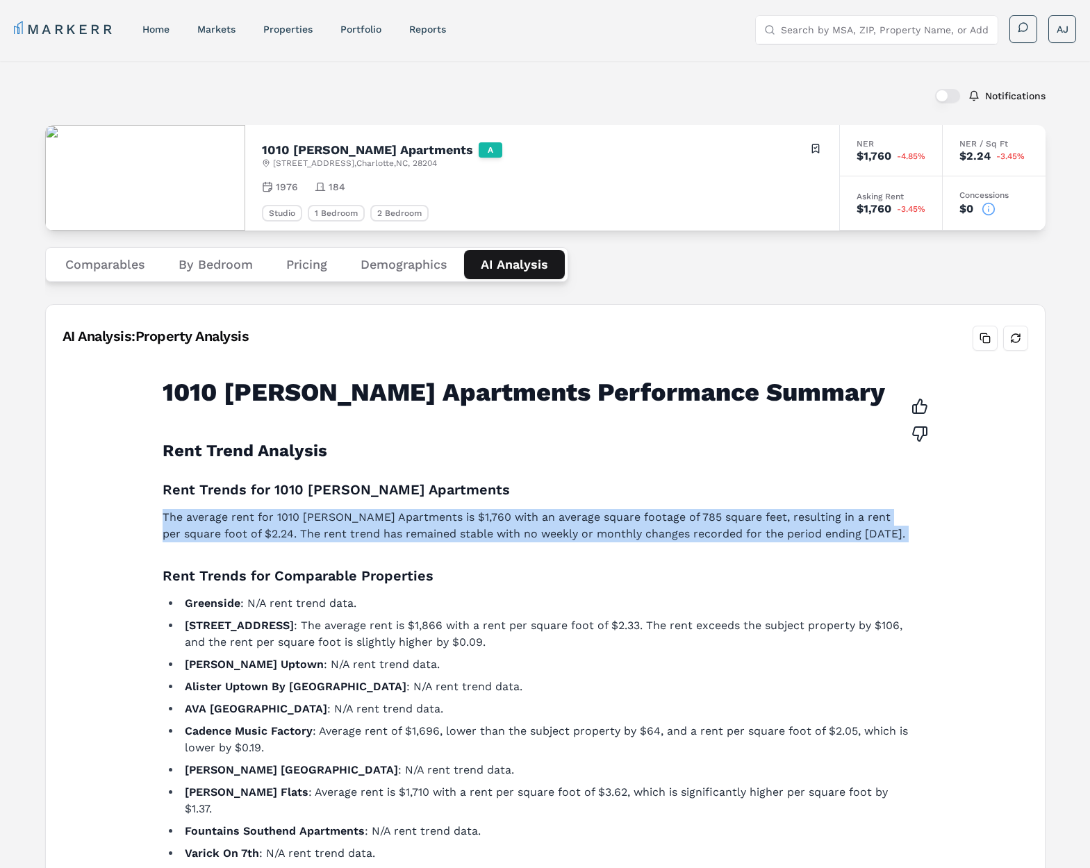
drag, startPoint x: 687, startPoint y: 540, endPoint x: 701, endPoint y: 534, distance: 15.0
click at [688, 540] on p "The average rent for 1010 Dilworth Apartments is $1,760 with an average square …" at bounding box center [537, 525] width 749 height 33
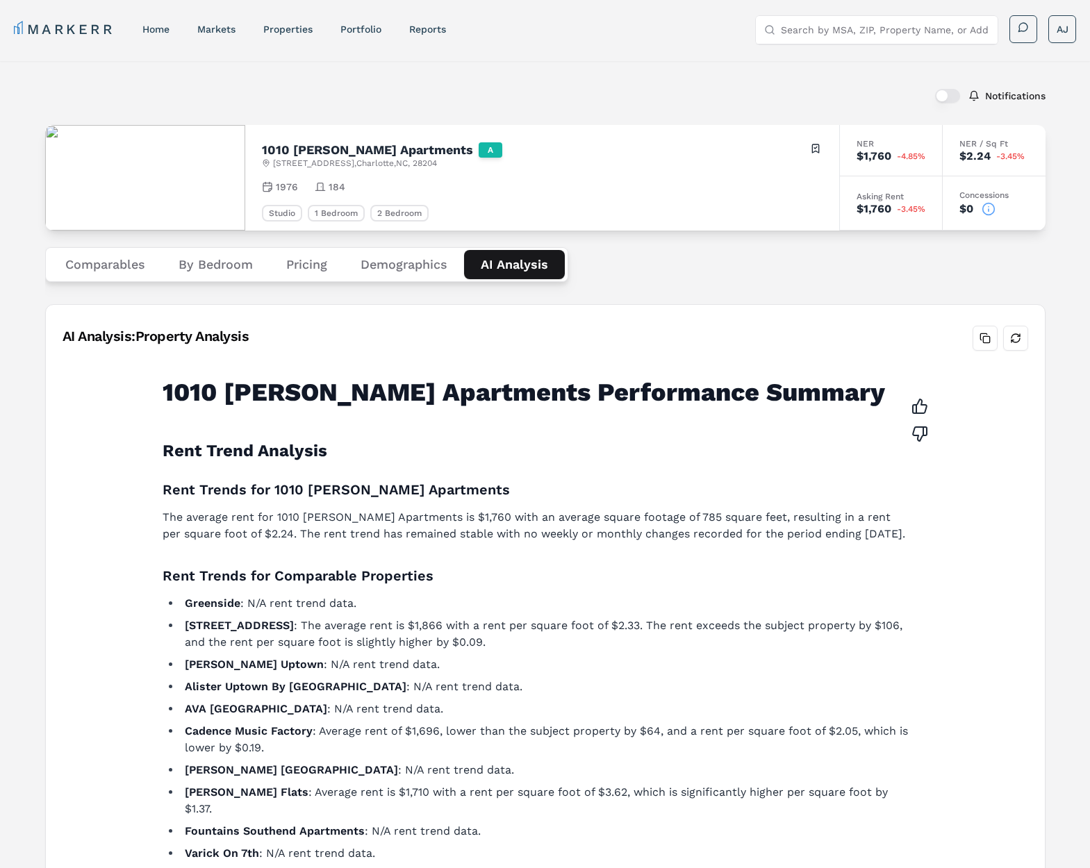
click at [433, 593] on div "1010 Dilworth Apartments Performance Summary Rent Trend Analysis Rent Trends fo…" at bounding box center [545, 824] width 788 height 914
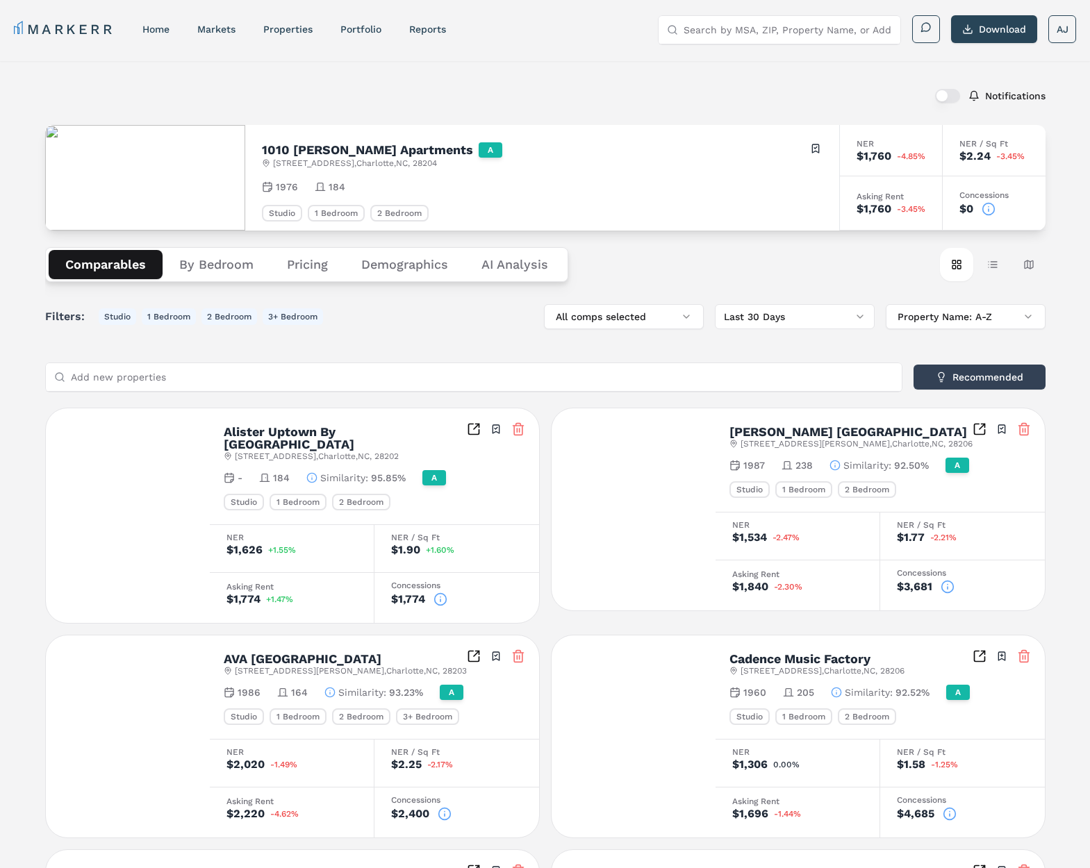
click at [122, 263] on button "Comparables" at bounding box center [106, 264] width 114 height 29
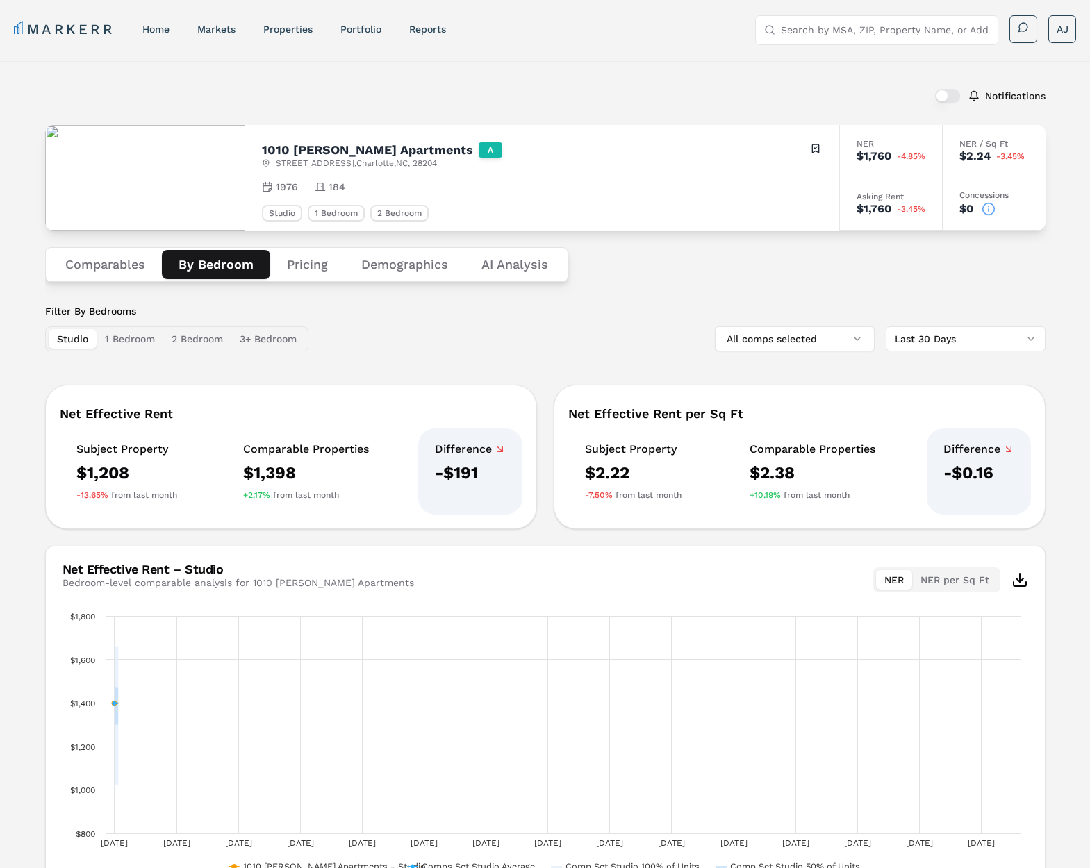
click at [204, 262] on button "By Bedroom" at bounding box center [216, 264] width 108 height 29
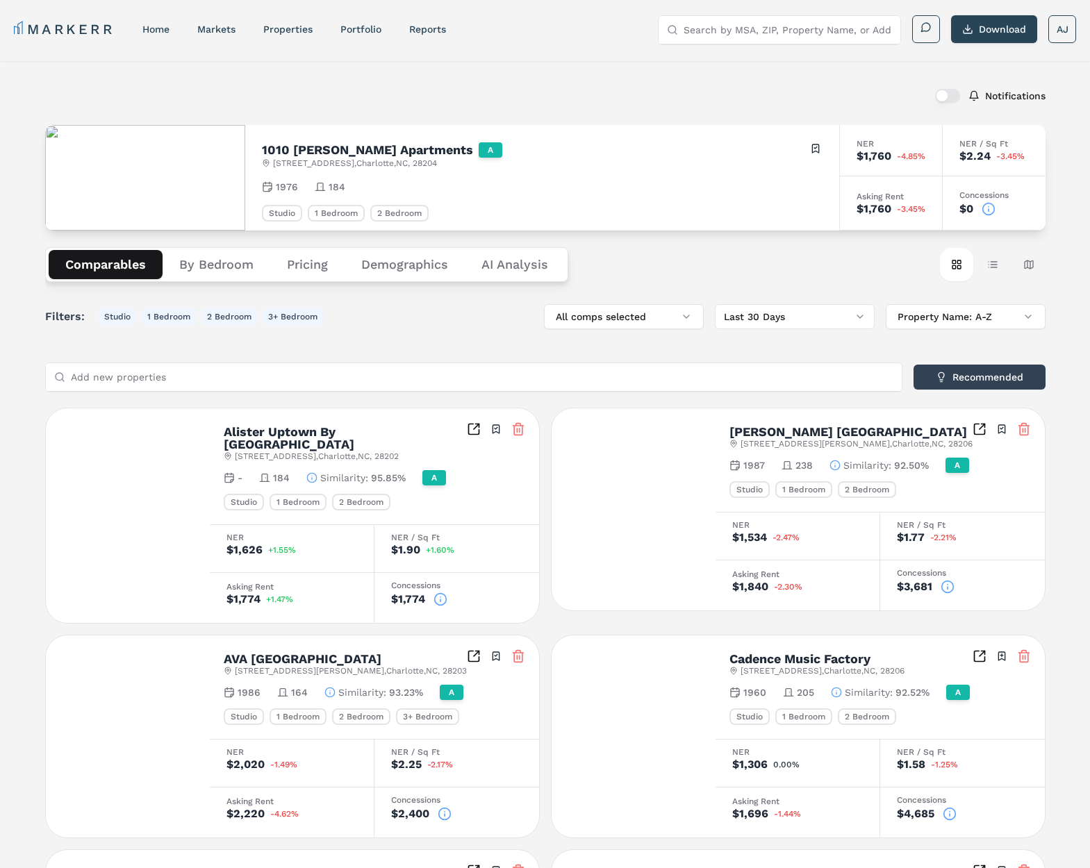
click at [107, 257] on button "Comparables" at bounding box center [106, 264] width 114 height 29
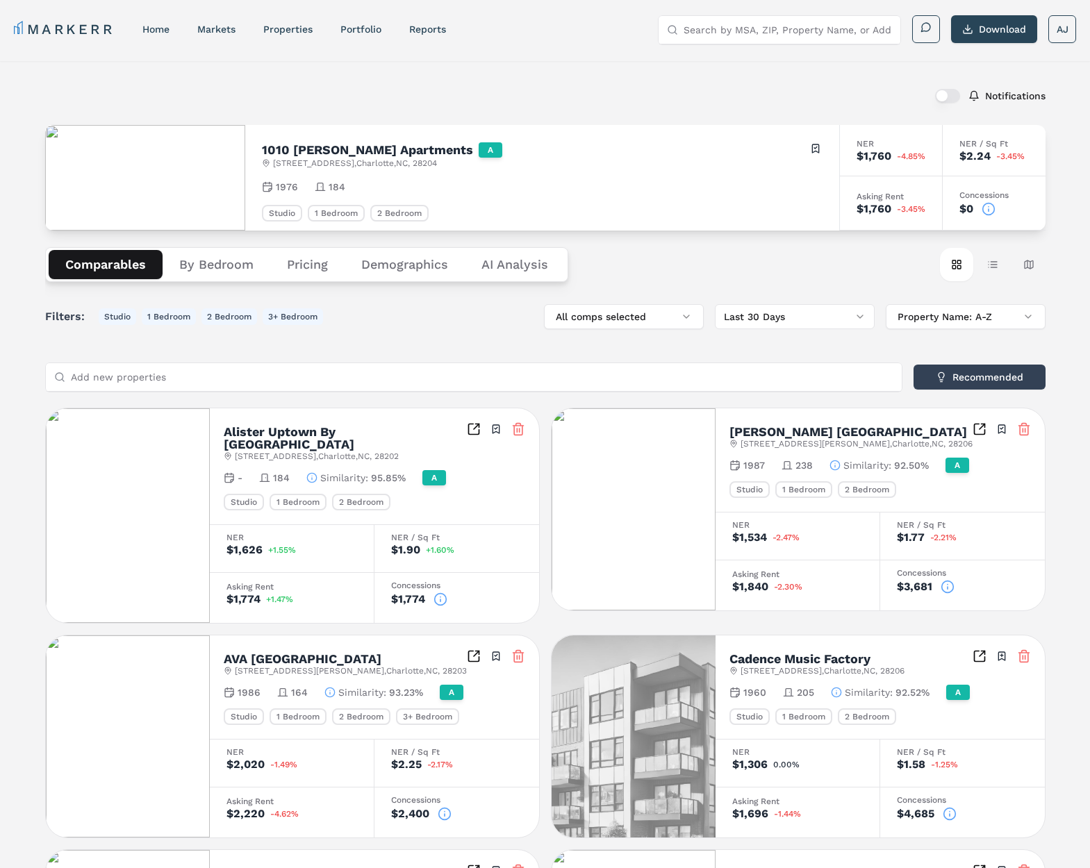
click at [315, 265] on button "Pricing" at bounding box center [307, 264] width 74 height 29
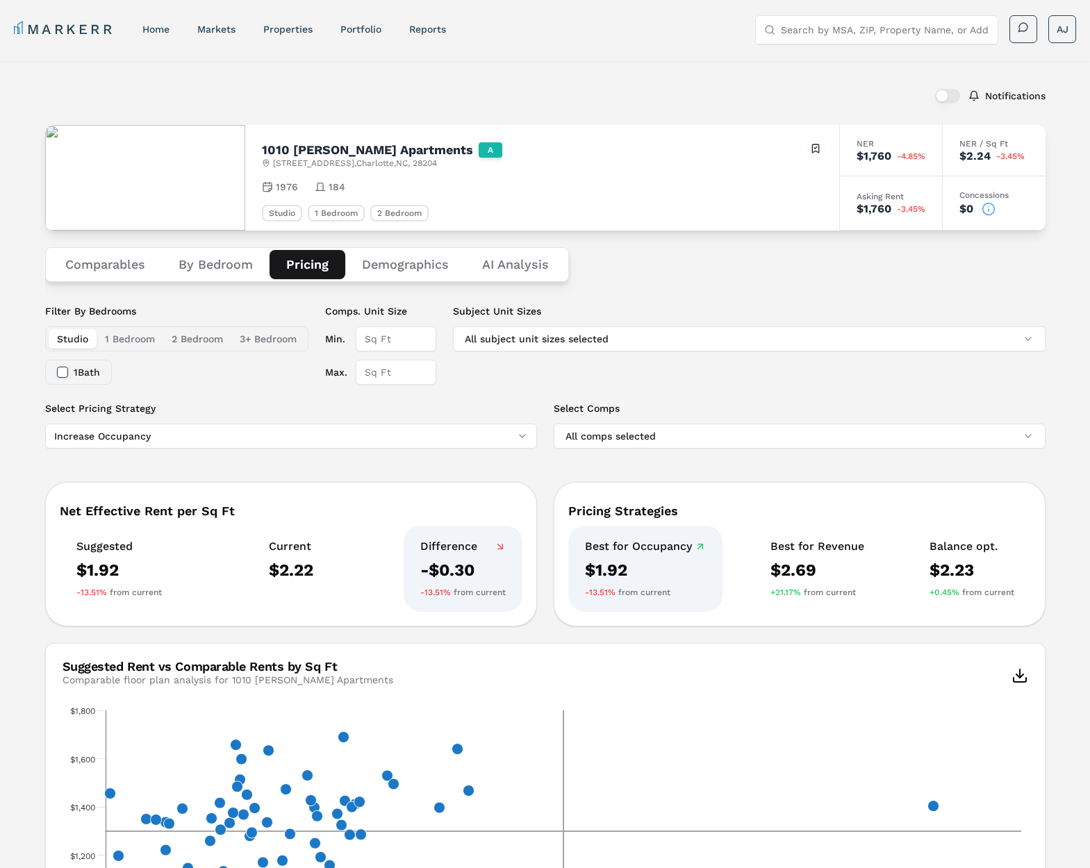
click at [100, 264] on button "Comparables" at bounding box center [105, 264] width 113 height 29
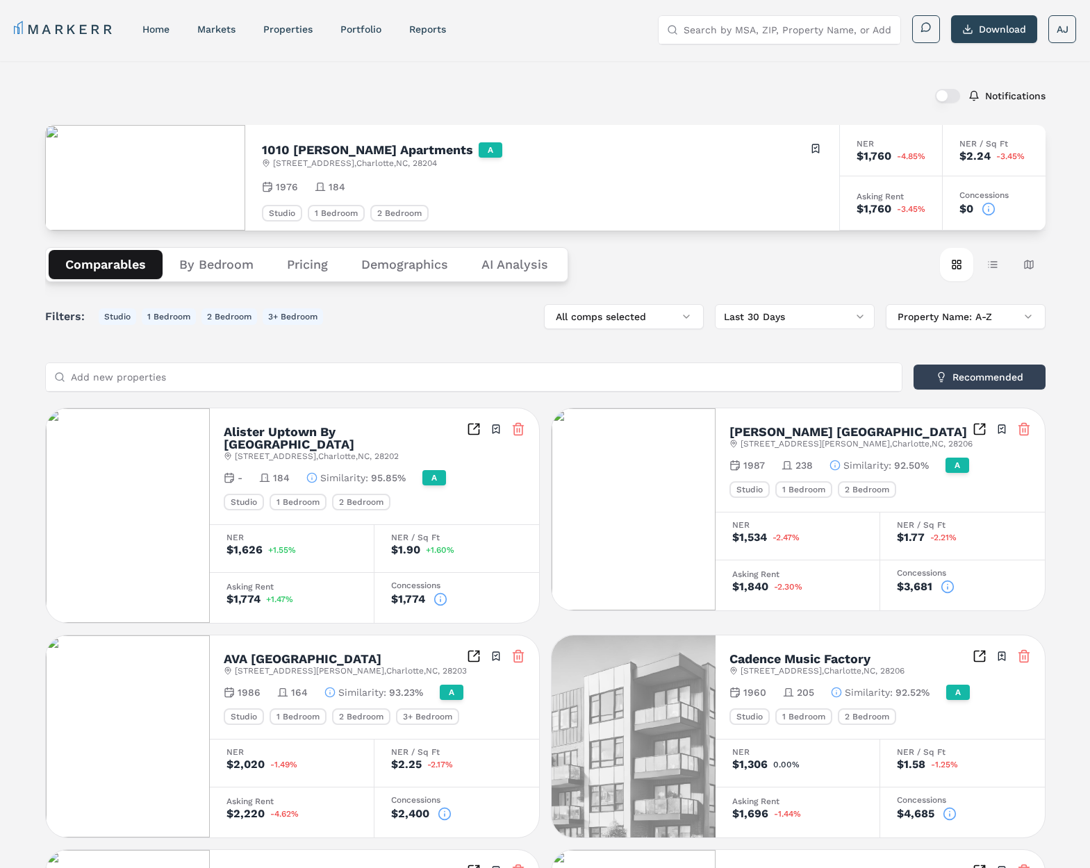
drag, startPoint x: 626, startPoint y: 254, endPoint x: 655, endPoint y: 258, distance: 29.5
click at [627, 254] on div "Comparables By Bedroom Pricing Demographics AI Analysis Card view Table view Ma…" at bounding box center [545, 265] width 1000 height 68
click at [353, 83] on div "Notifications" at bounding box center [545, 96] width 1000 height 36
drag, startPoint x: 353, startPoint y: 83, endPoint x: 284, endPoint y: 55, distance: 74.2
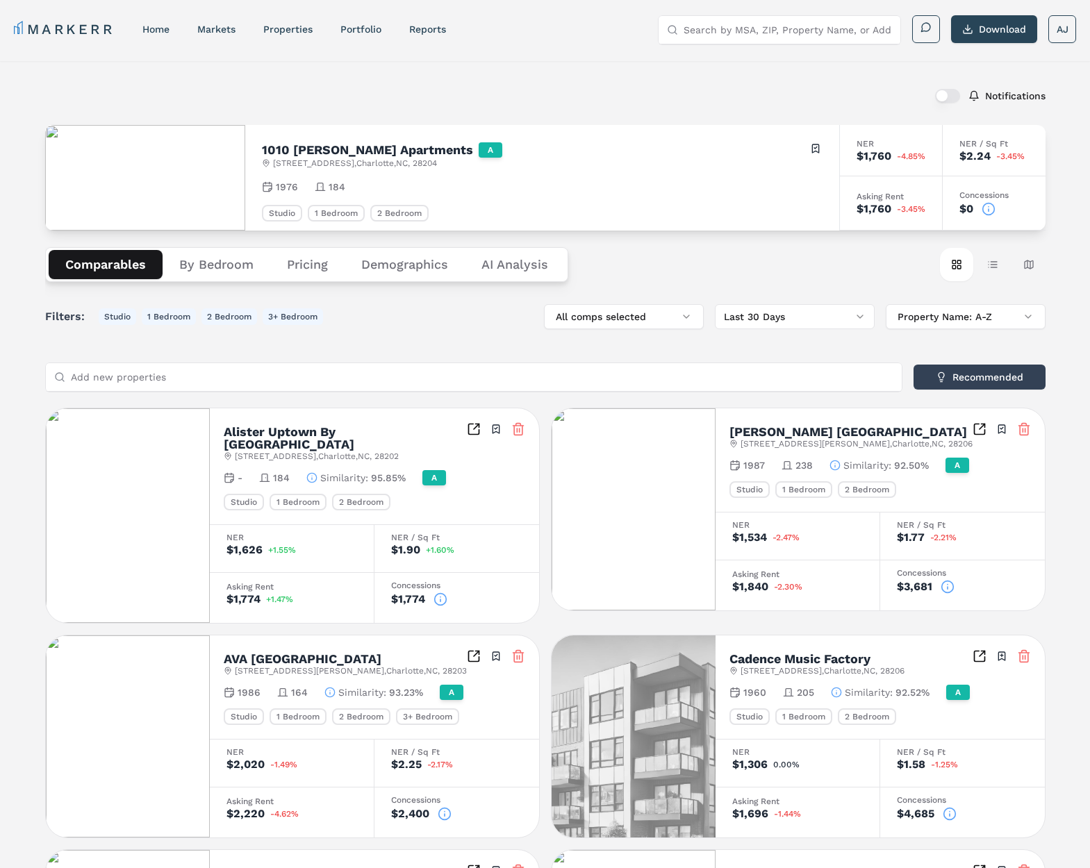
click at [351, 83] on div "Notifications" at bounding box center [545, 96] width 1000 height 36
click at [150, 25] on link "home" at bounding box center [155, 29] width 27 height 11
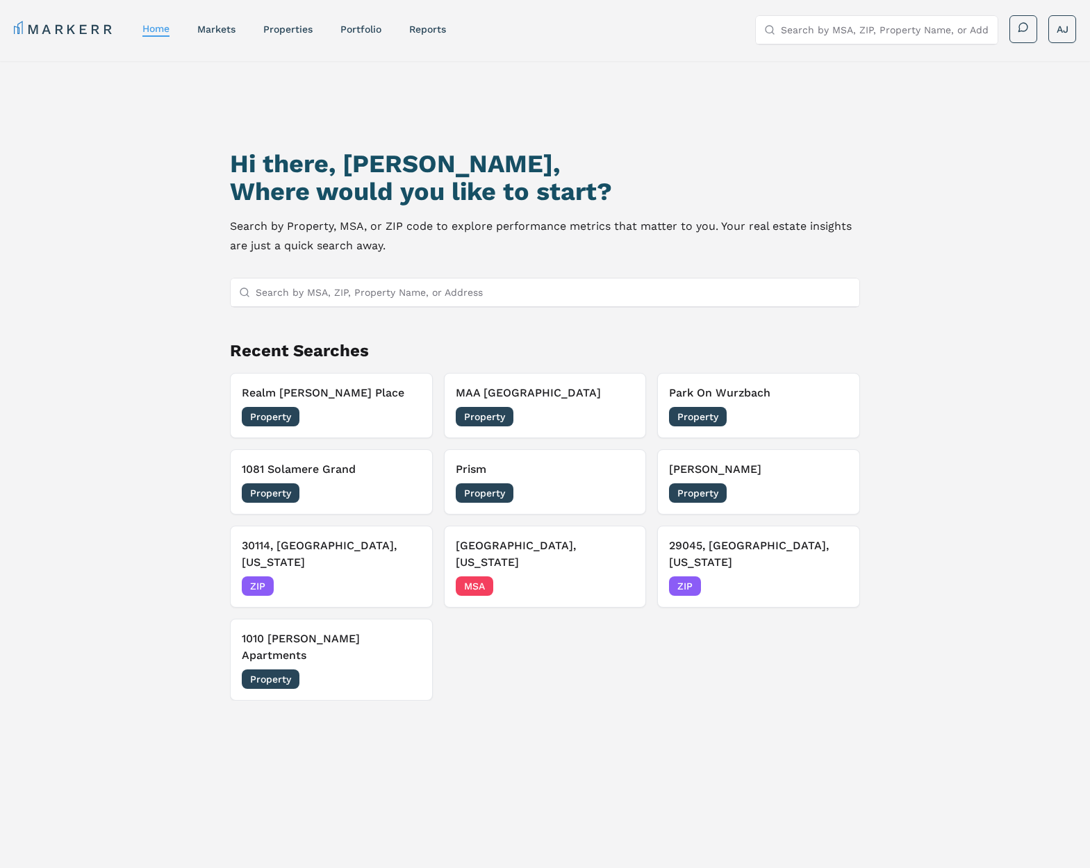
click at [368, 33] on link "Portfolio" at bounding box center [360, 29] width 41 height 11
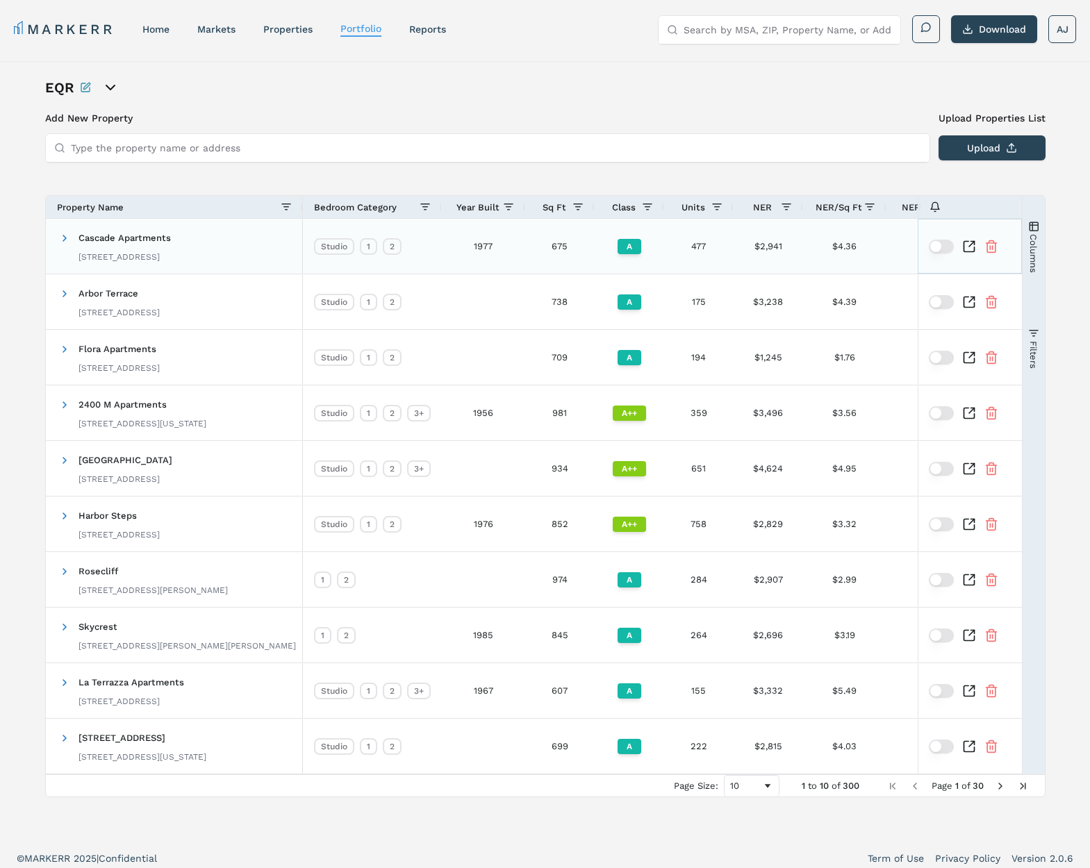
click at [944, 249] on button "button" at bounding box center [941, 247] width 25 height 14
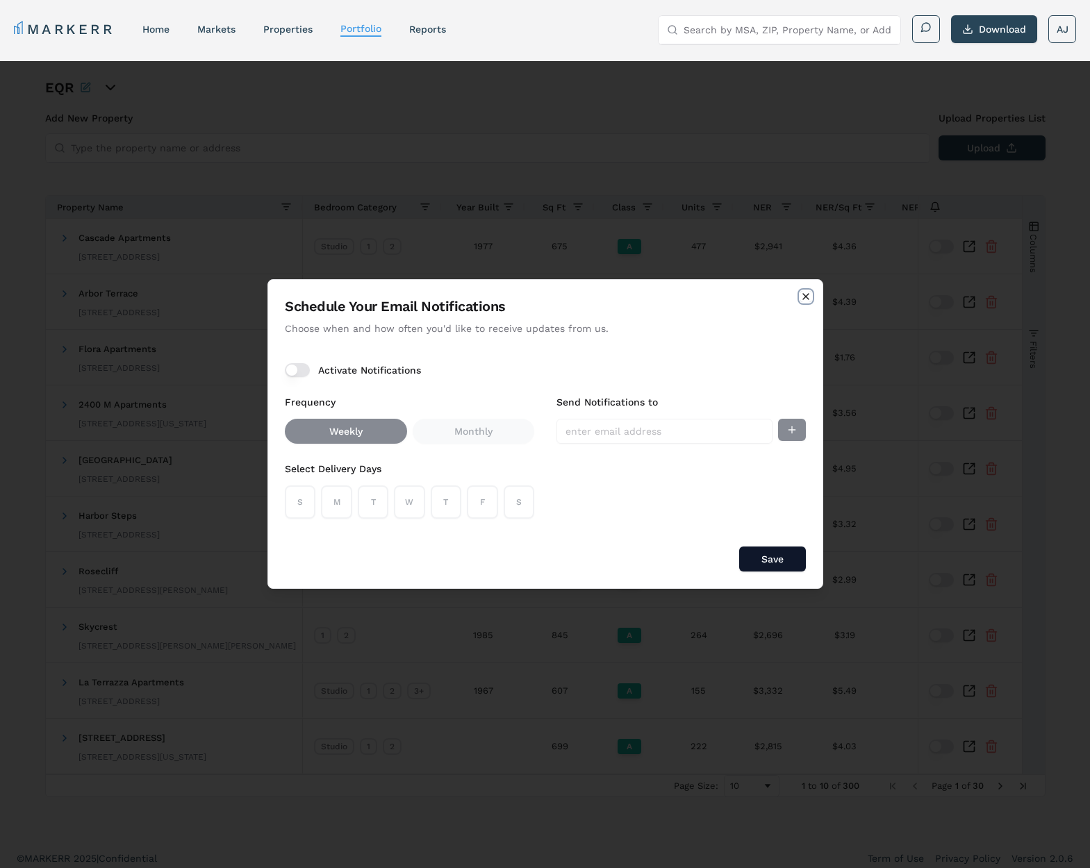
click at [809, 297] on icon "button" at bounding box center [805, 296] width 11 height 11
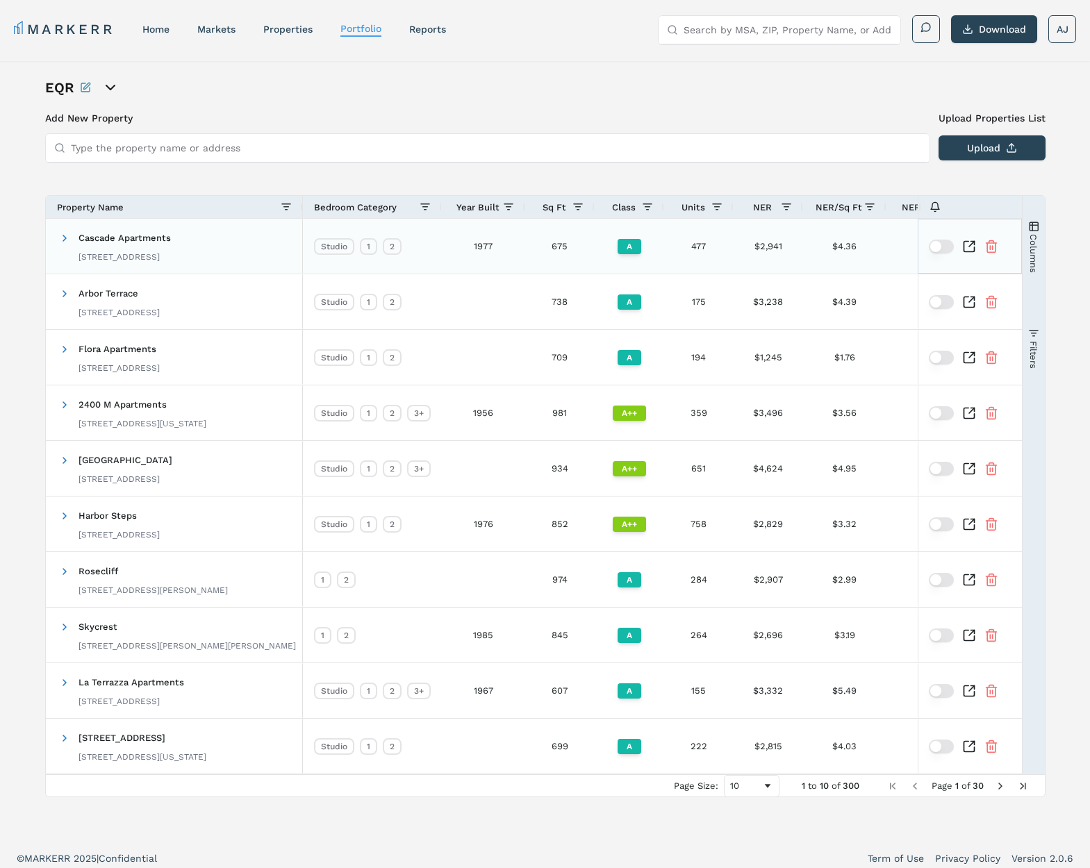
click at [970, 247] on icon "Inspect Comparable" at bounding box center [969, 247] width 14 height 14
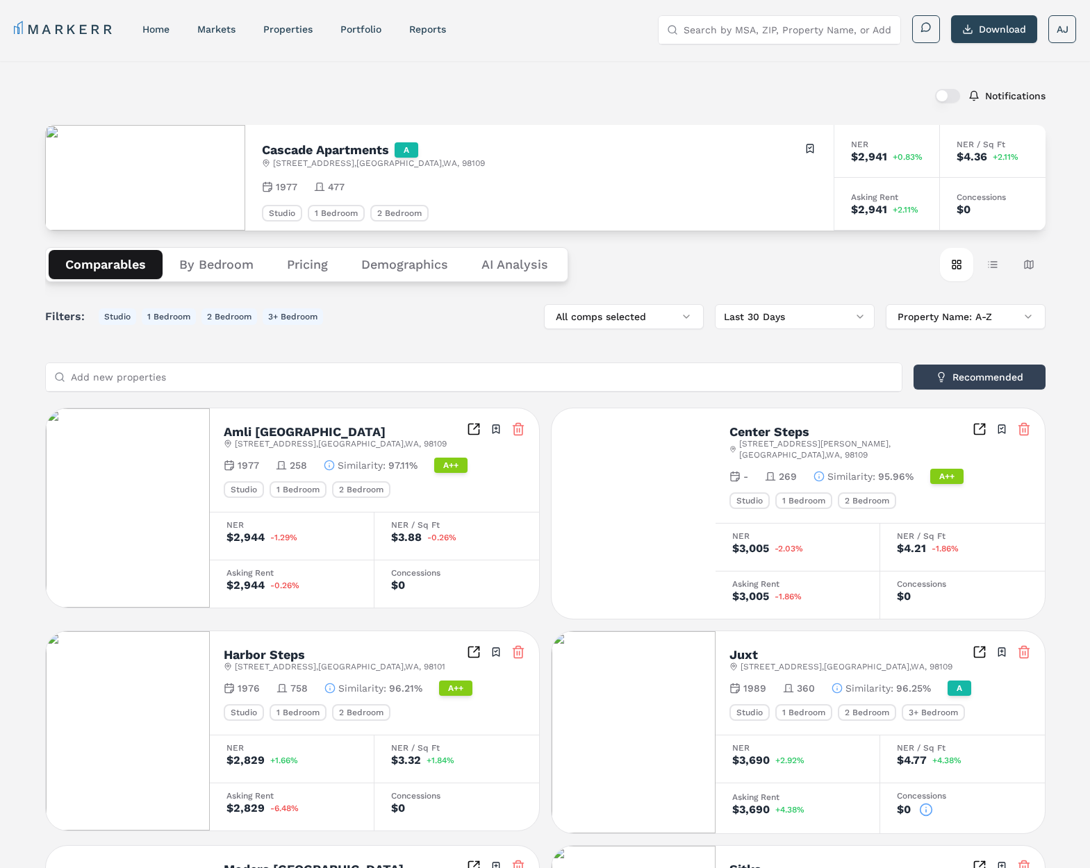
click at [948, 100] on button "button" at bounding box center [947, 96] width 25 height 14
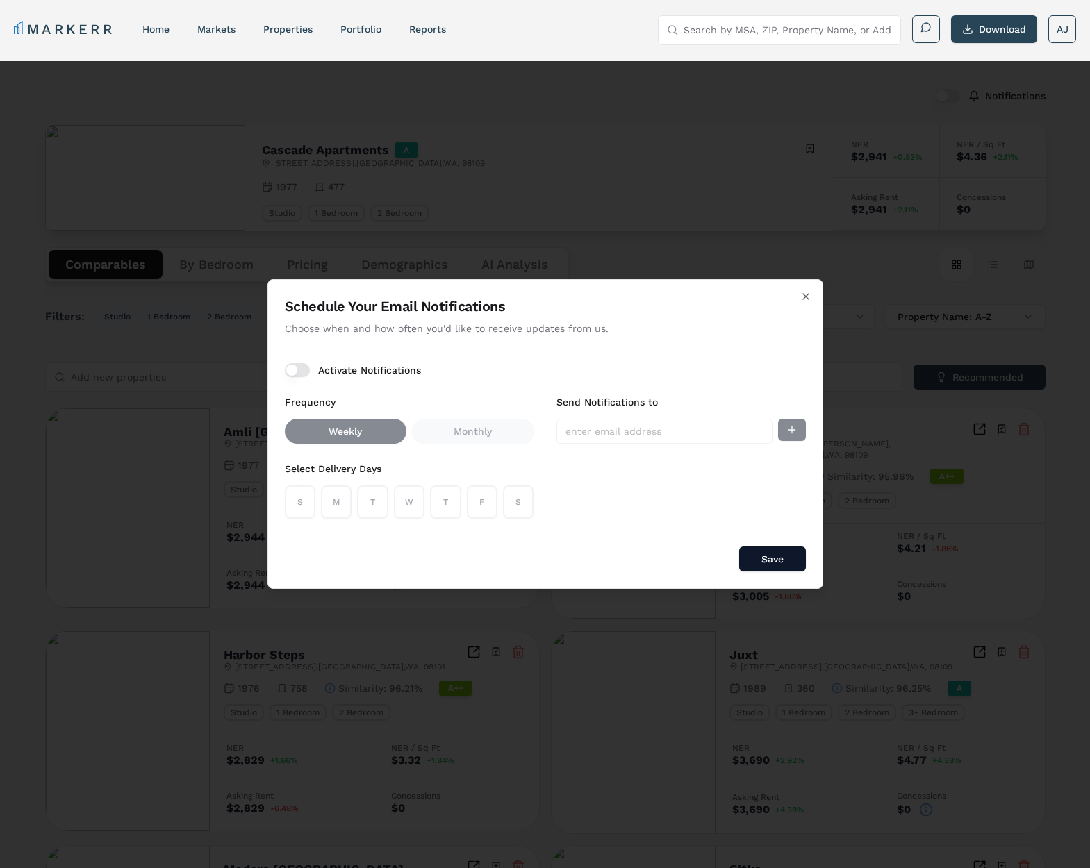
drag, startPoint x: 493, startPoint y: 427, endPoint x: 337, endPoint y: 397, distance: 158.4
click at [486, 425] on div "Weekly Monthly" at bounding box center [409, 431] width 249 height 25
drag, startPoint x: 307, startPoint y: 371, endPoint x: 333, endPoint y: 397, distance: 36.8
click at [307, 371] on button "Activate Notifications" at bounding box center [297, 370] width 25 height 14
drag, startPoint x: 473, startPoint y: 438, endPoint x: 458, endPoint y: 458, distance: 24.9
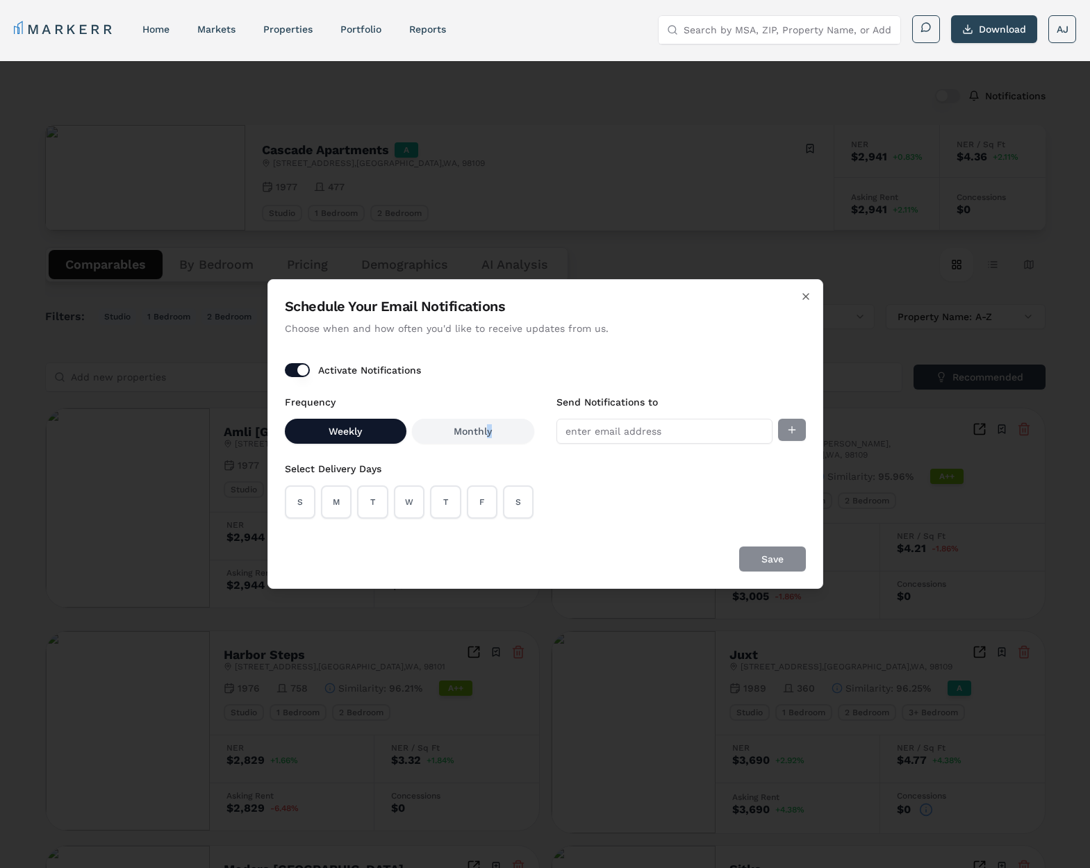
click at [472, 438] on button "Monthly" at bounding box center [473, 431] width 122 height 25
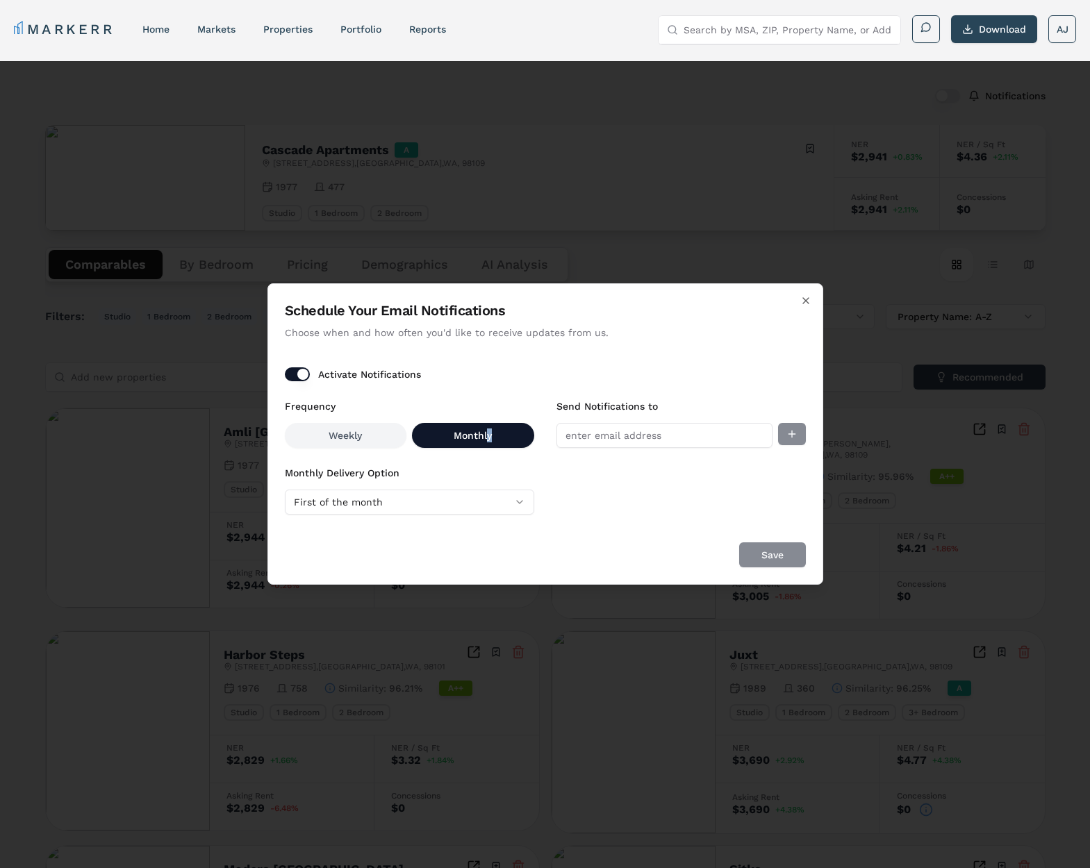
drag, startPoint x: 344, startPoint y: 438, endPoint x: 354, endPoint y: 449, distance: 14.8
click at [345, 438] on button "Weekly" at bounding box center [346, 435] width 122 height 25
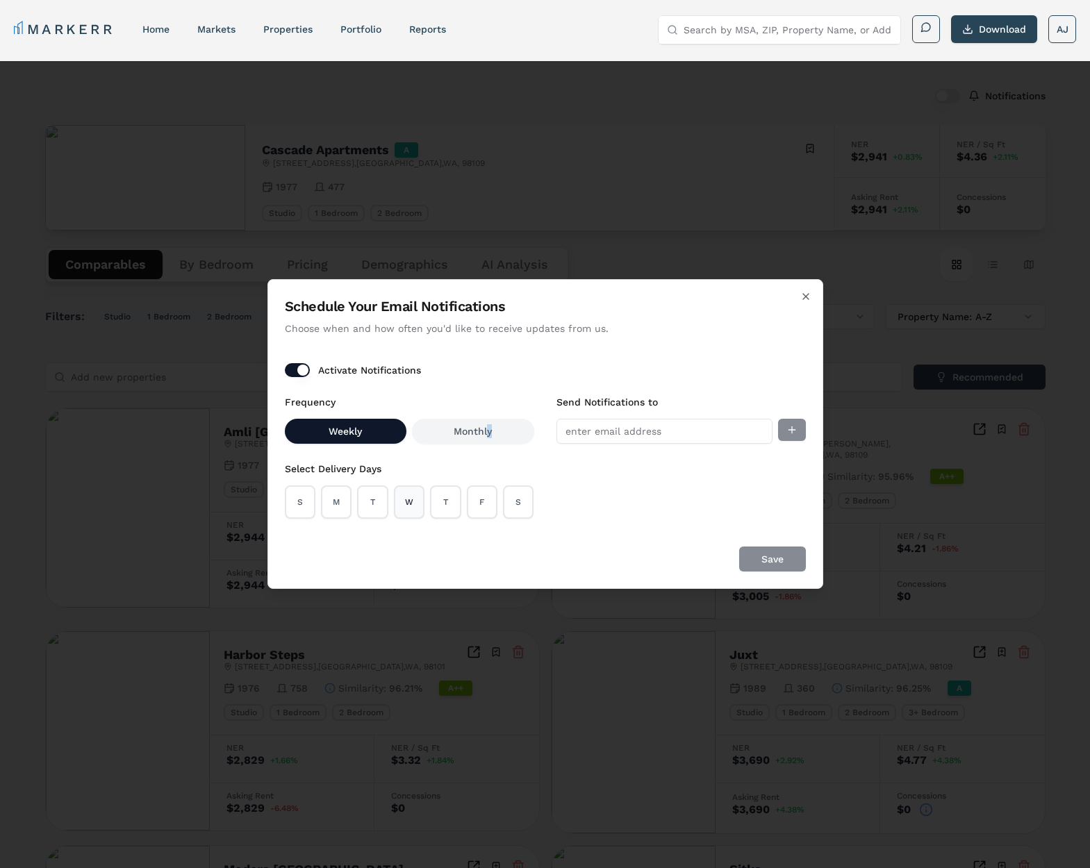
drag, startPoint x: 368, startPoint y: 503, endPoint x: 409, endPoint y: 508, distance: 41.4
click at [375, 504] on button "T" at bounding box center [372, 502] width 31 height 33
drag, startPoint x: 411, startPoint y: 508, endPoint x: 465, endPoint y: 506, distance: 53.5
click at [417, 507] on button "W" at bounding box center [409, 502] width 31 height 33
drag, startPoint x: 473, startPoint y: 506, endPoint x: 505, endPoint y: 503, distance: 32.1
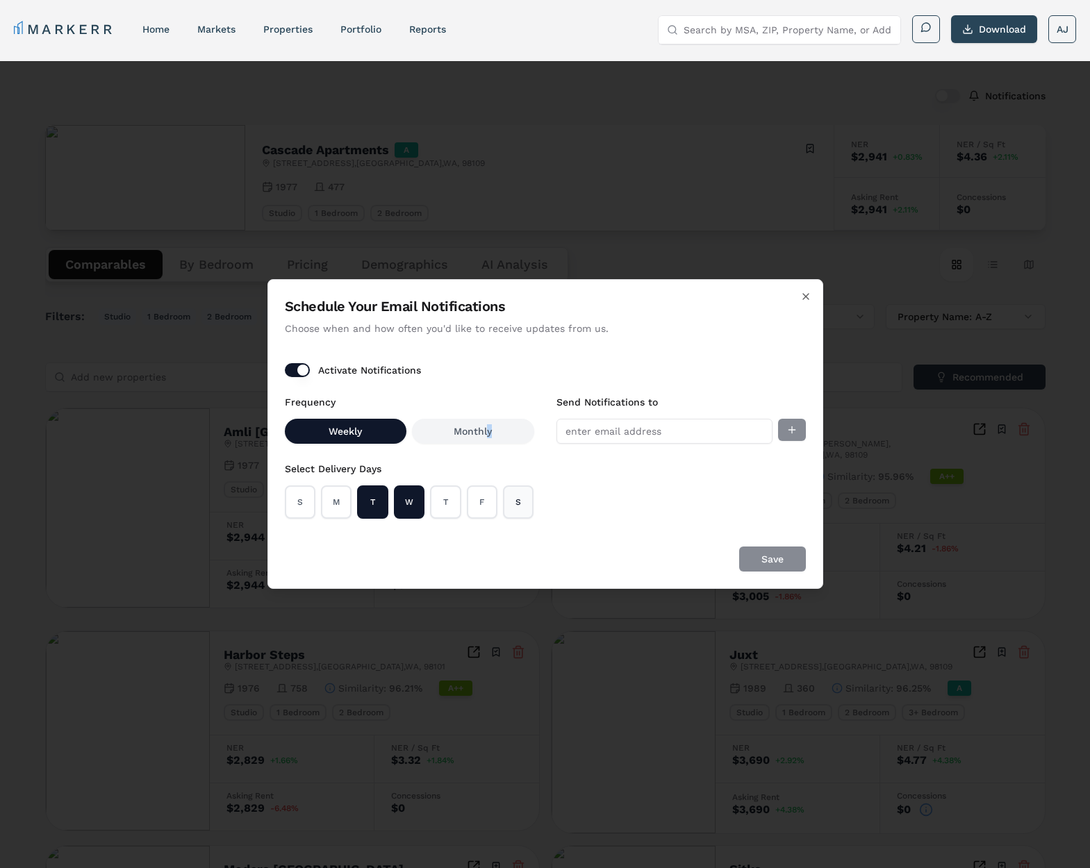
click at [486, 505] on button "F" at bounding box center [482, 502] width 31 height 33
click at [506, 502] on button "S" at bounding box center [518, 502] width 31 height 33
click at [804, 421] on div at bounding box center [680, 431] width 249 height 25
click at [797, 429] on div at bounding box center [680, 431] width 249 height 25
click at [717, 430] on input "Send Notifications to" at bounding box center [664, 431] width 216 height 25
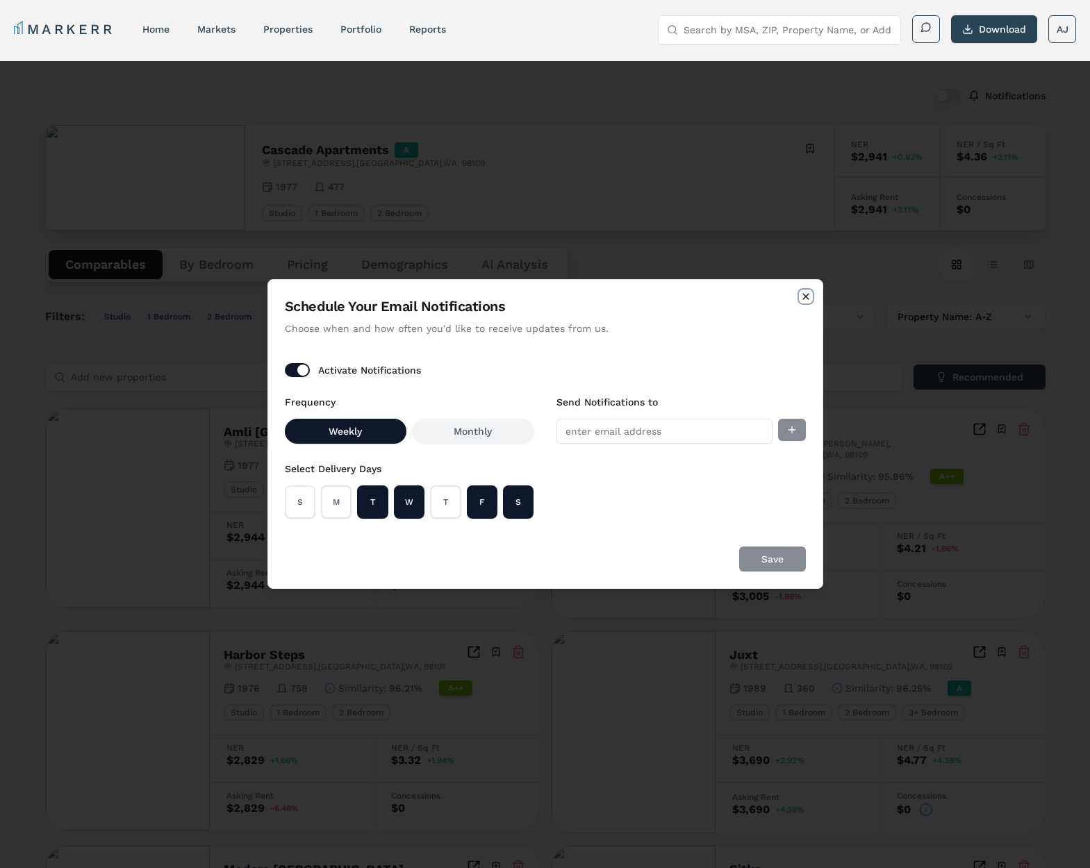
click at [809, 297] on icon "button" at bounding box center [805, 296] width 11 height 11
